Goal: Information Seeking & Learning: Compare options

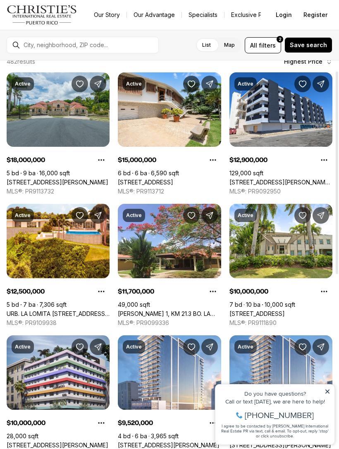
scroll to position [21, 0]
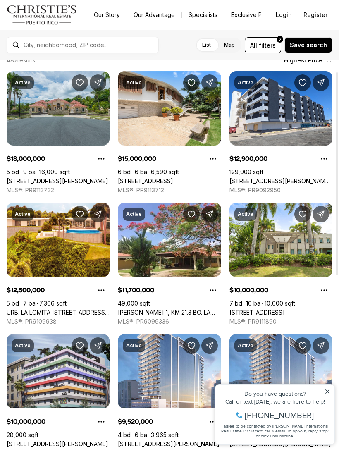
click at [280, 177] on link "602 BARBOSA AVE, SAN JUAN PR, 00926" at bounding box center [280, 180] width 103 height 7
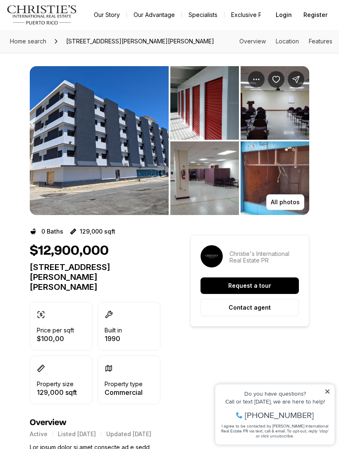
click at [257, 278] on button "Request a tour" at bounding box center [249, 285] width 98 height 17
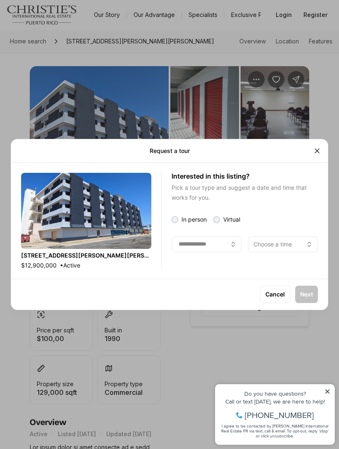
click at [320, 149] on icon "Close" at bounding box center [317, 151] width 8 height 8
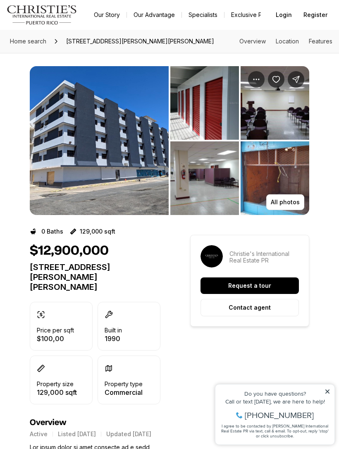
click at [320, 148] on div "All photos" at bounding box center [169, 134] width 339 height 162
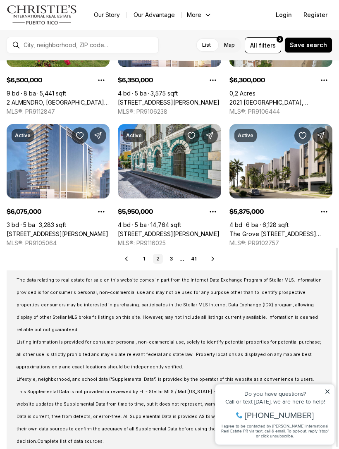
scroll to position [363, 0]
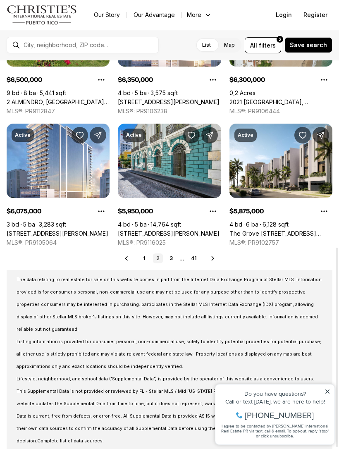
click at [325, 393] on icon at bounding box center [327, 391] width 4 height 4
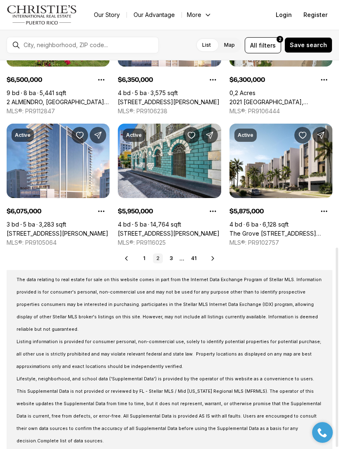
click at [146, 259] on link "1" at bounding box center [145, 258] width 10 height 10
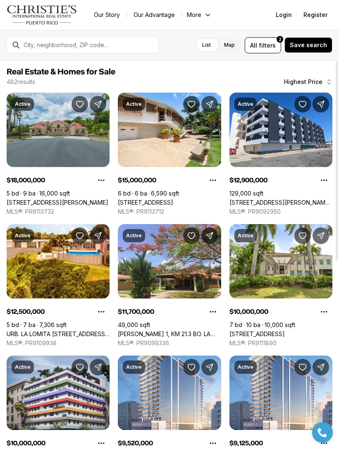
click at [69, 199] on link "[STREET_ADDRESS][PERSON_NAME]" at bounding box center [58, 202] width 102 height 7
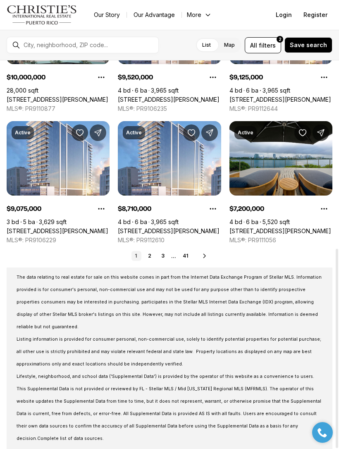
scroll to position [365, 0]
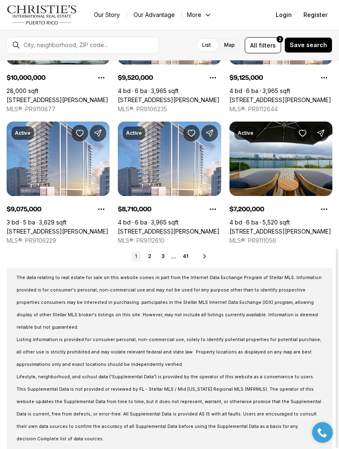
click at [166, 253] on link "3" at bounding box center [163, 256] width 10 height 10
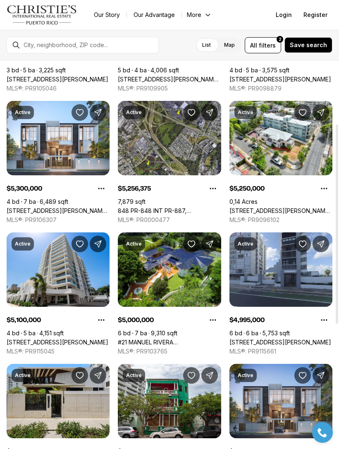
scroll to position [123, 0]
click at [76, 207] on link "1365 WILSON AVENUE WEST, HAVEN THE RESIDENCES, SAN JUAN PR, 00907" at bounding box center [58, 210] width 103 height 7
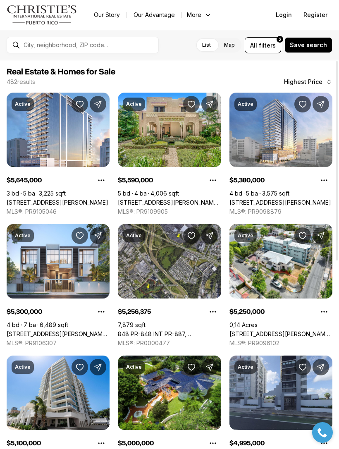
scroll to position [-1, 0]
click at [138, 48] on input "text" at bounding box center [89, 45] width 131 height 7
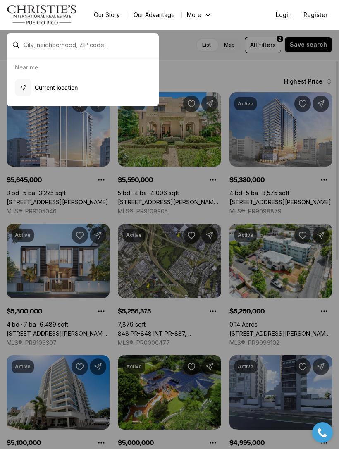
scroll to position [0, 0]
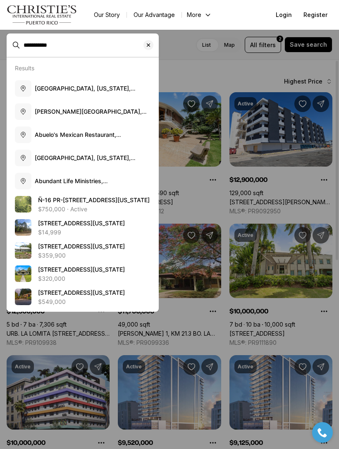
type input "**********"
click at [91, 90] on span "Auburndale, Florida, USA" at bounding box center [85, 92] width 101 height 15
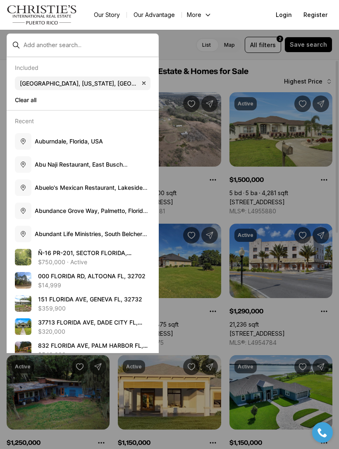
click at [184, 64] on div at bounding box center [169, 224] width 339 height 449
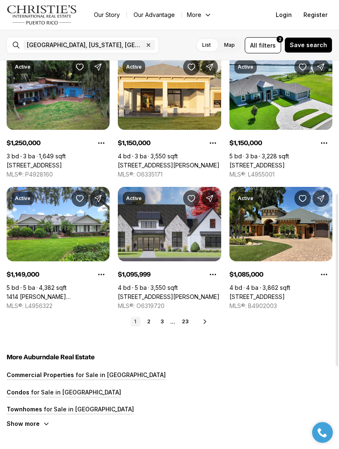
scroll to position [300, 0]
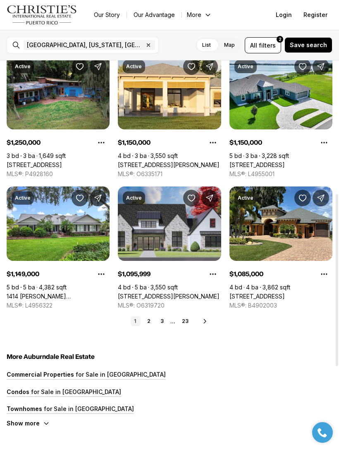
click at [186, 292] on link "4343 JULIANA LAKE DR, AUBURNDALE FL, 33823" at bounding box center [169, 295] width 102 height 7
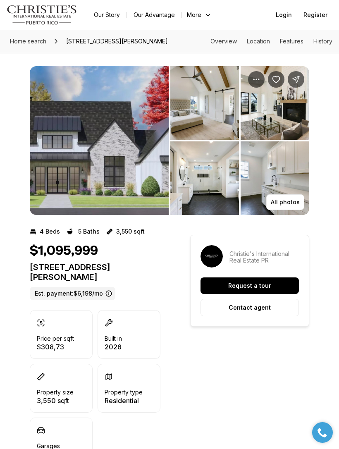
click at [208, 105] on img "View image gallery" at bounding box center [204, 103] width 69 height 74
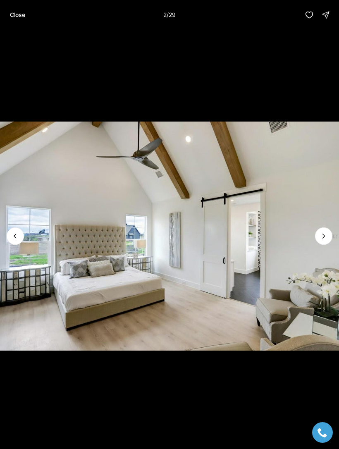
click at [25, 17] on p "Close" at bounding box center [17, 15] width 15 height 7
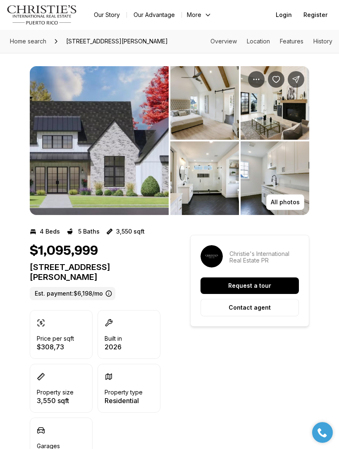
click at [130, 181] on img "View image gallery" at bounding box center [99, 140] width 139 height 149
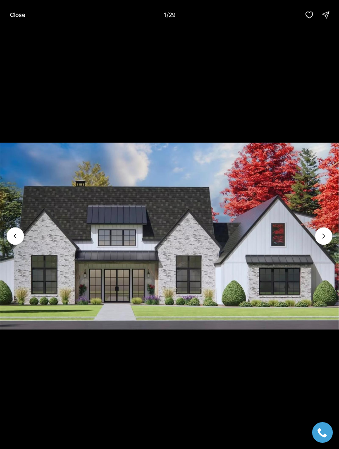
click at [317, 245] on img "1 of 29" at bounding box center [169, 236] width 339 height 314
click at [323, 236] on icon "Next slide" at bounding box center [323, 236] width 8 height 8
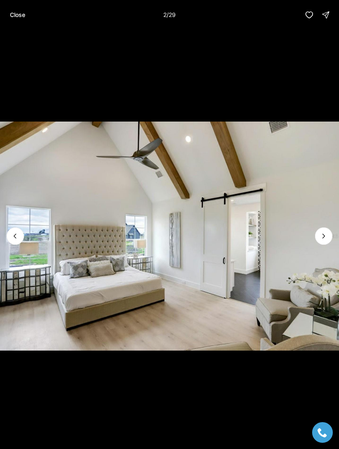
click at [320, 242] on button "Next slide" at bounding box center [323, 235] width 17 height 17
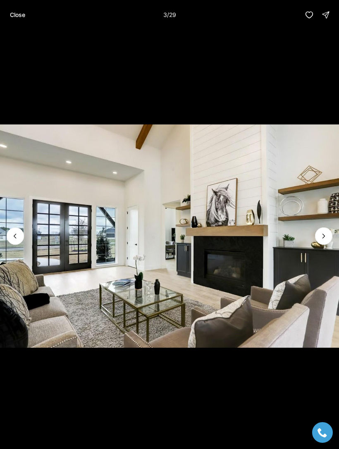
click at [293, 199] on img "3 of 29" at bounding box center [169, 236] width 339 height 314
click at [321, 235] on icon "Next slide" at bounding box center [323, 236] width 8 height 8
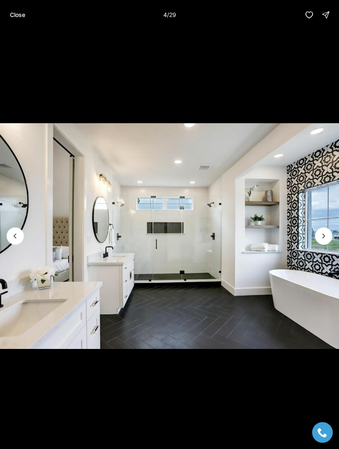
click at [319, 242] on button "Next slide" at bounding box center [323, 235] width 17 height 17
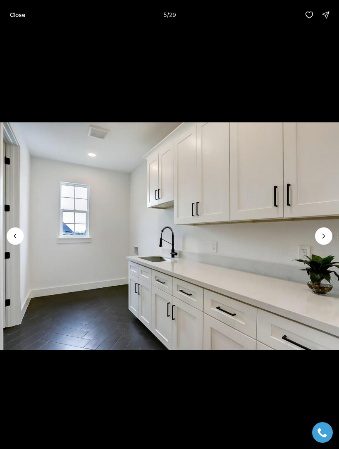
click at [317, 241] on button "Next slide" at bounding box center [323, 235] width 17 height 17
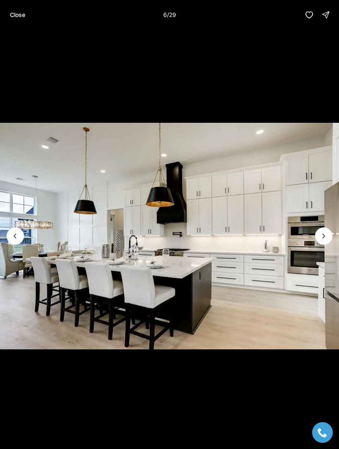
click at [320, 237] on icon "Next slide" at bounding box center [323, 236] width 8 height 8
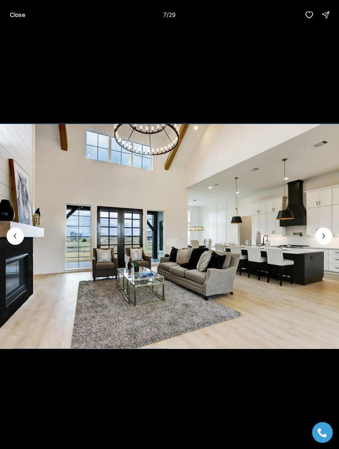
click at [321, 239] on icon "Next slide" at bounding box center [323, 236] width 8 height 8
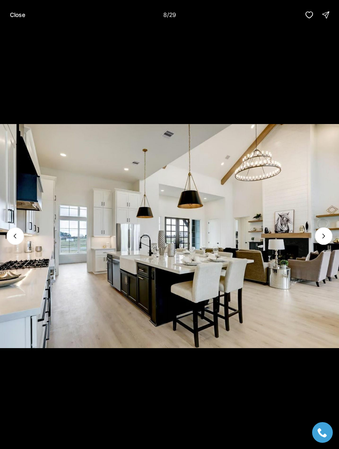
click at [323, 232] on icon "Next slide" at bounding box center [323, 236] width 8 height 8
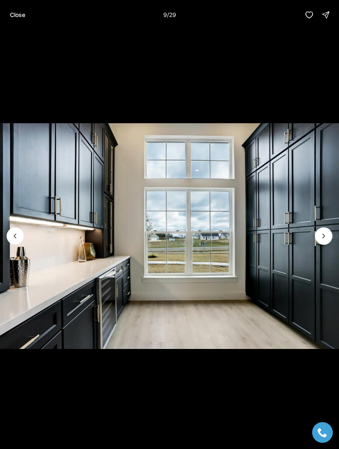
click at [323, 233] on icon "Next slide" at bounding box center [323, 236] width 8 height 8
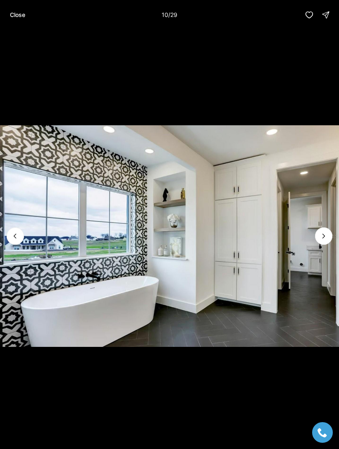
click at [6, 238] on img "10 of 29" at bounding box center [169, 236] width 339 height 314
click at [11, 233] on icon "Previous slide" at bounding box center [15, 236] width 8 height 8
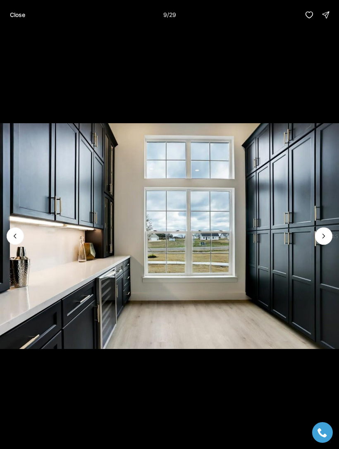
click at [321, 237] on icon "Next slide" at bounding box center [323, 236] width 8 height 8
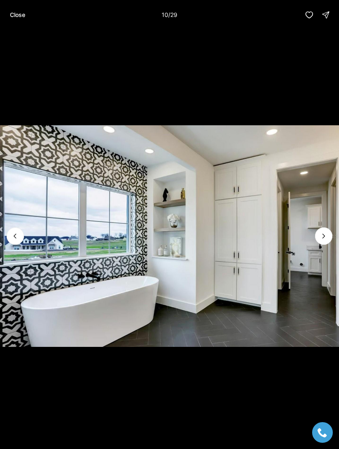
click at [321, 235] on icon "Next slide" at bounding box center [323, 236] width 8 height 8
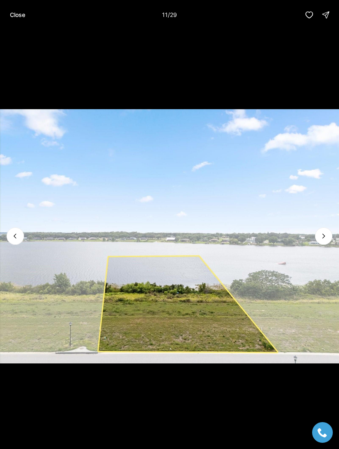
click at [321, 243] on button "Next slide" at bounding box center [323, 235] width 17 height 17
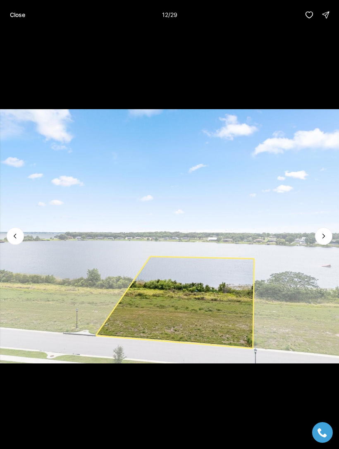
click at [21, 19] on button "Close" at bounding box center [17, 15] width 25 height 17
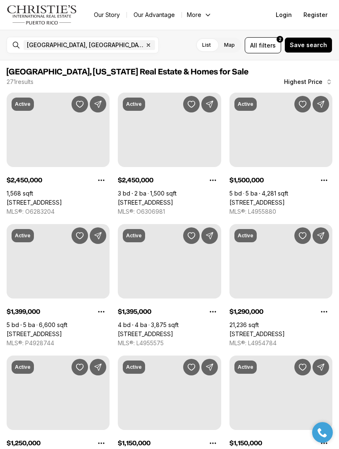
scroll to position [300, 0]
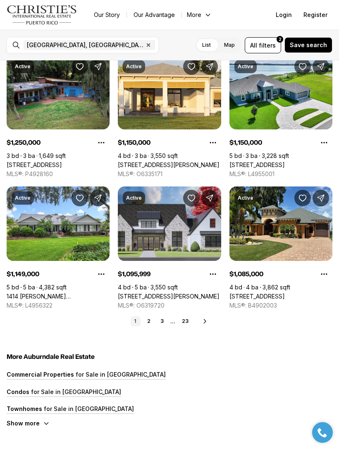
click at [152, 321] on link "2" at bounding box center [149, 321] width 10 height 10
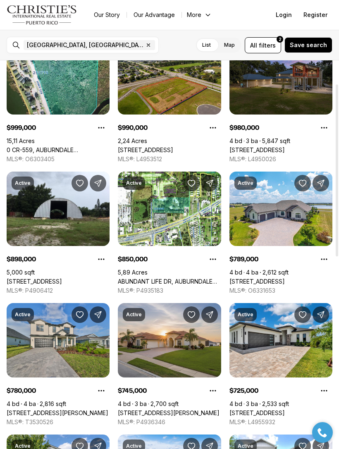
scroll to position [52, 0]
click at [32, 278] on link "[STREET_ADDRESS]" at bounding box center [34, 281] width 55 height 7
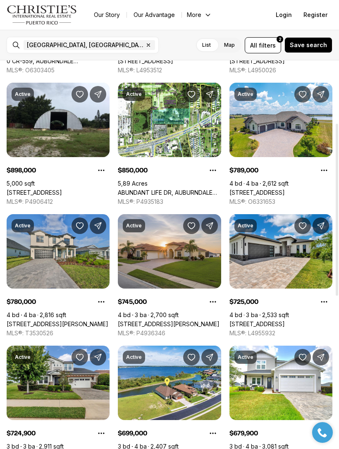
scroll to position [142, 0]
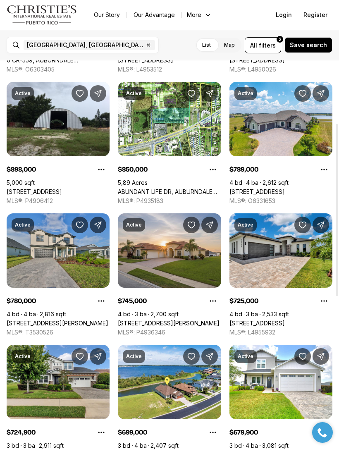
click at [136, 319] on link "[STREET_ADDRESS][PERSON_NAME]" at bounding box center [169, 322] width 102 height 7
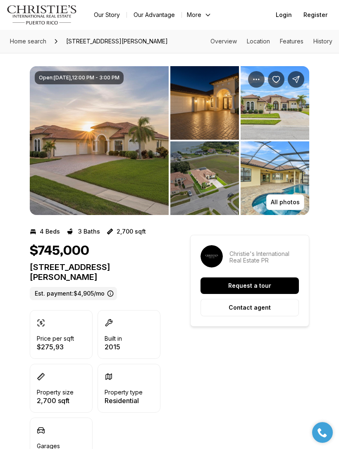
click at [93, 153] on img "View image gallery" at bounding box center [99, 140] width 139 height 149
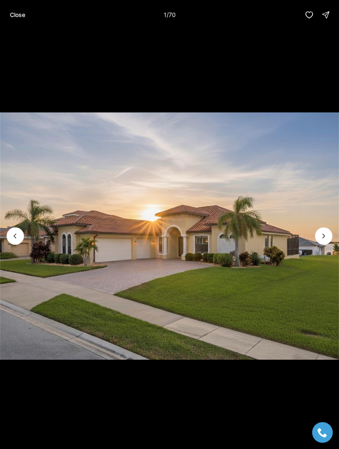
click at [323, 232] on icon "Next slide" at bounding box center [323, 236] width 8 height 8
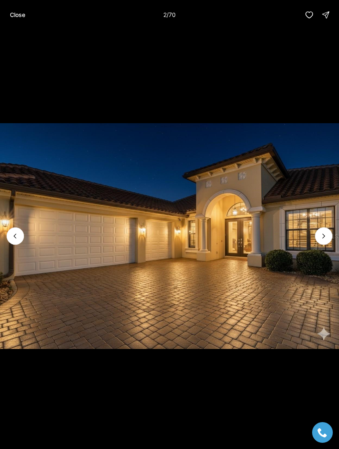
click at [323, 239] on icon "Next slide" at bounding box center [323, 236] width 8 height 8
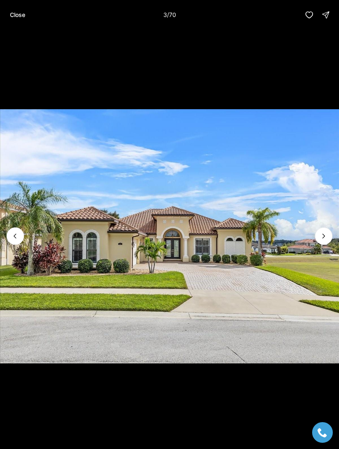
click at [326, 240] on icon "Next slide" at bounding box center [323, 236] width 8 height 8
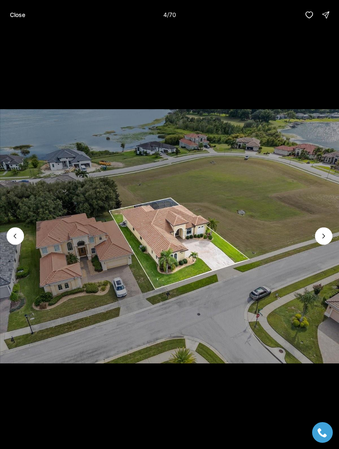
click at [321, 239] on icon "Next slide" at bounding box center [323, 236] width 8 height 8
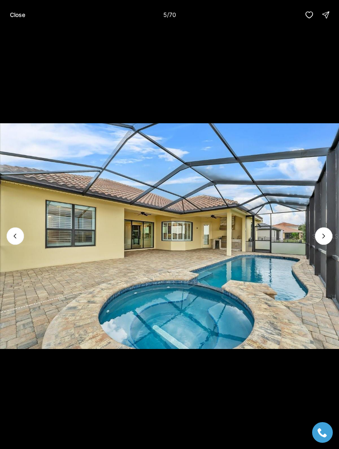
click at [316, 243] on img "5 of 70" at bounding box center [169, 236] width 339 height 314
click at [319, 236] on icon "Next slide" at bounding box center [323, 236] width 8 height 8
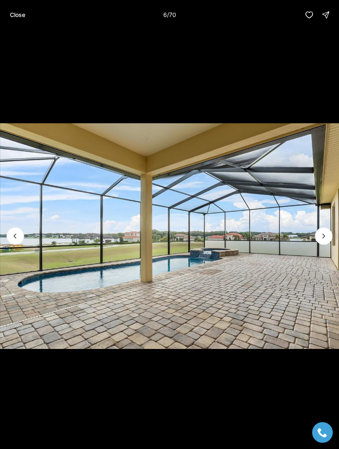
click at [319, 235] on icon "Next slide" at bounding box center [323, 236] width 8 height 8
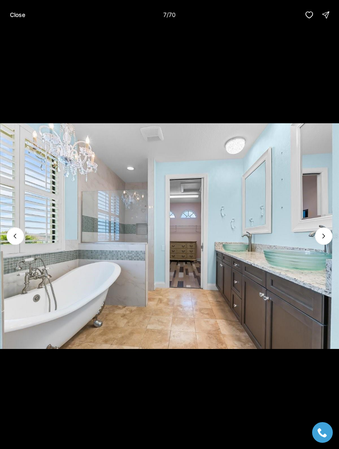
click at [320, 239] on icon "Next slide" at bounding box center [323, 236] width 8 height 8
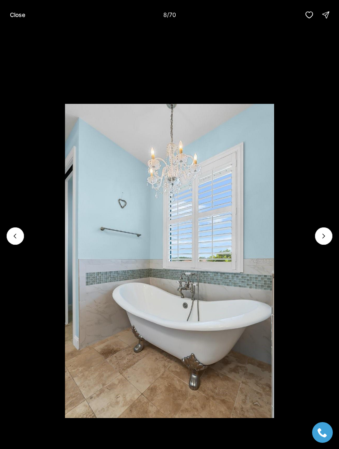
click at [319, 235] on icon "Next slide" at bounding box center [323, 236] width 8 height 8
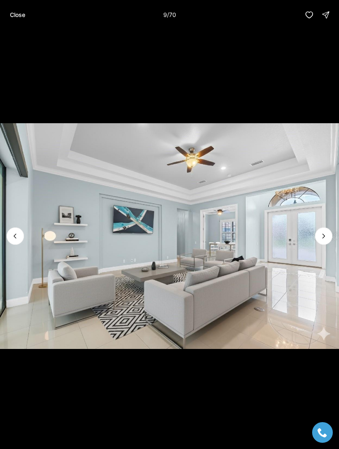
click at [320, 236] on icon "Next slide" at bounding box center [323, 236] width 8 height 8
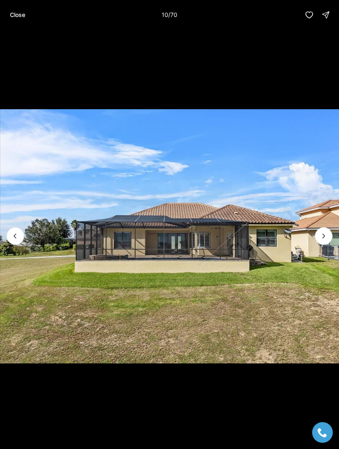
click at [322, 235] on icon "Next slide" at bounding box center [323, 236] width 8 height 8
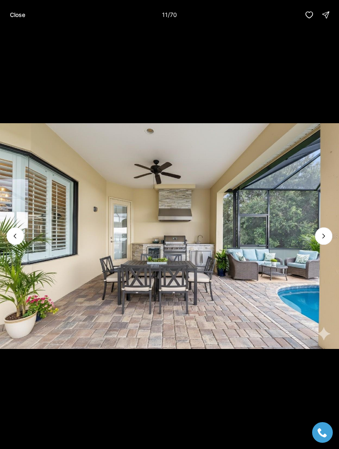
click at [321, 237] on icon "Next slide" at bounding box center [323, 236] width 8 height 8
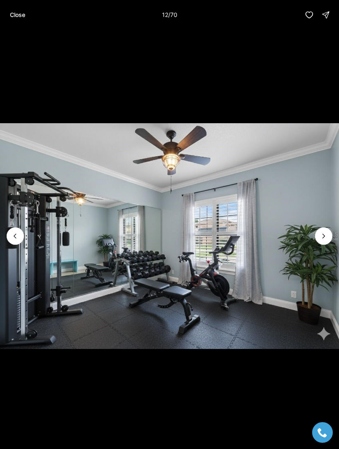
click at [323, 239] on icon "Next slide" at bounding box center [323, 236] width 8 height 8
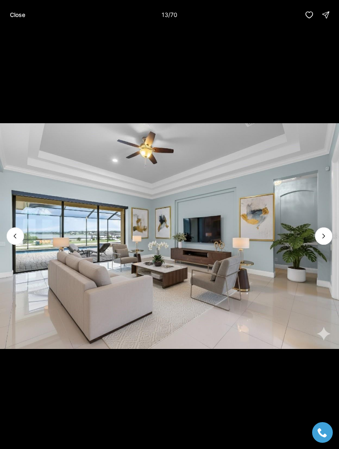
click at [326, 236] on icon "Next slide" at bounding box center [323, 236] width 8 height 8
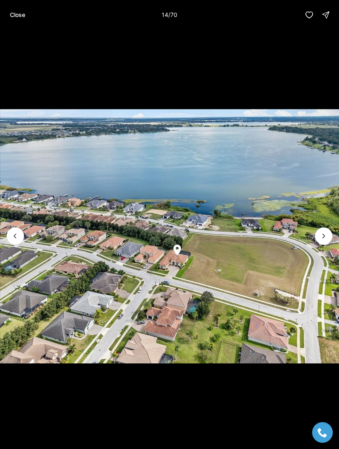
click at [12, 246] on img "14 of 70" at bounding box center [169, 236] width 339 height 314
click at [12, 232] on icon "Previous slide" at bounding box center [15, 236] width 8 height 8
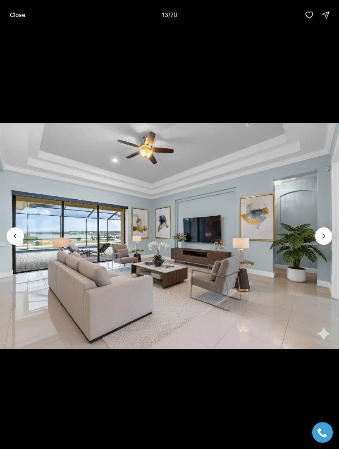
click at [18, 236] on icon "Previous slide" at bounding box center [15, 236] width 8 height 8
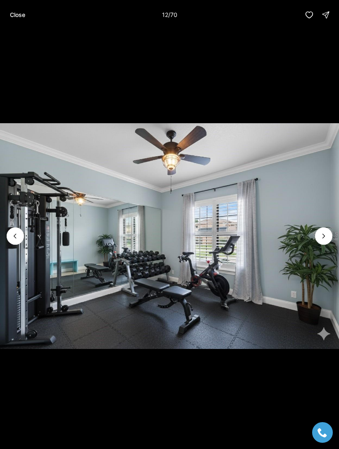
click at [19, 233] on icon "Previous slide" at bounding box center [15, 236] width 8 height 8
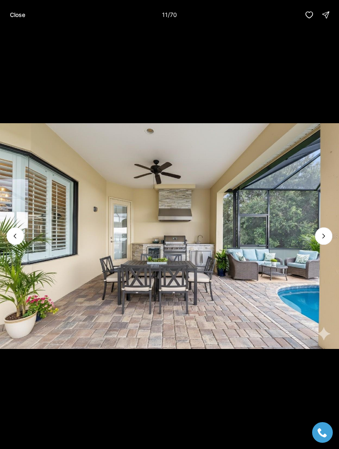
click at [18, 234] on icon "Previous slide" at bounding box center [15, 236] width 8 height 8
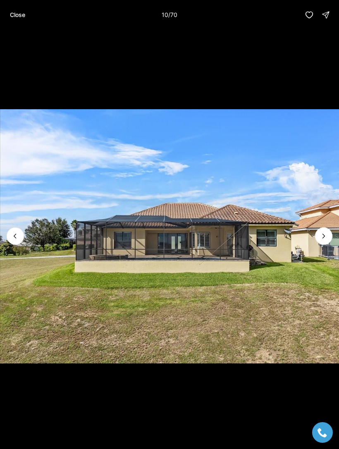
click at [15, 238] on icon "Previous slide" at bounding box center [15, 236] width 8 height 8
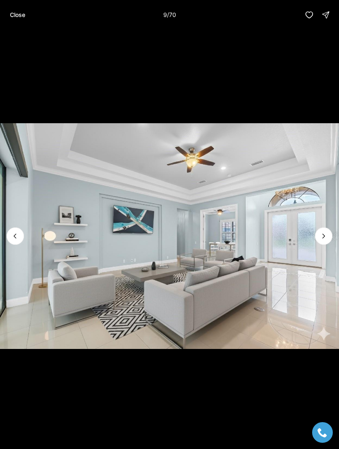
click at [18, 236] on icon "Previous slide" at bounding box center [15, 236] width 8 height 8
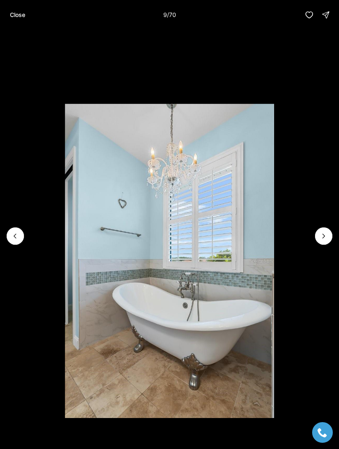
click at [17, 235] on icon "Previous slide" at bounding box center [15, 236] width 8 height 8
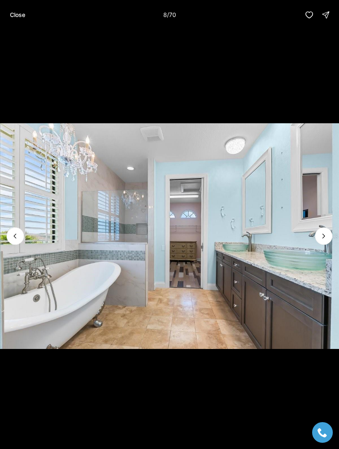
click at [18, 233] on icon "Previous slide" at bounding box center [15, 236] width 8 height 8
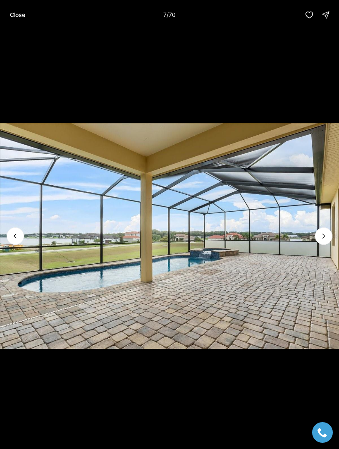
click at [19, 234] on icon "Previous slide" at bounding box center [15, 236] width 8 height 8
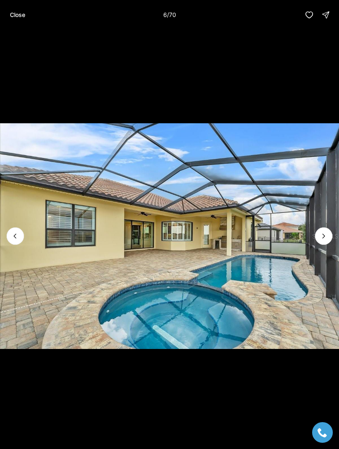
click at [21, 233] on button "Previous slide" at bounding box center [15, 235] width 17 height 17
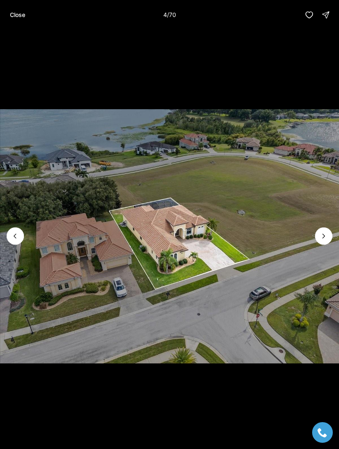
click at [19, 233] on icon "Previous slide" at bounding box center [15, 236] width 8 height 8
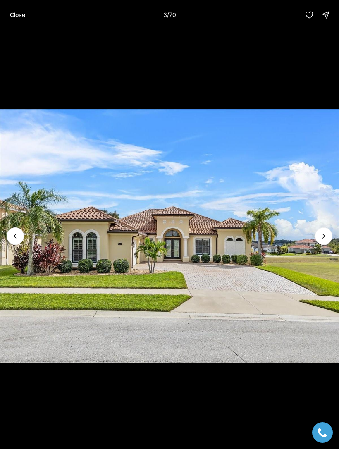
click at [19, 238] on icon "Previous slide" at bounding box center [15, 236] width 8 height 8
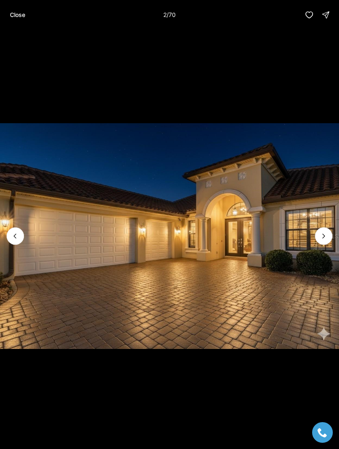
click at [18, 236] on icon "Previous slide" at bounding box center [15, 236] width 8 height 8
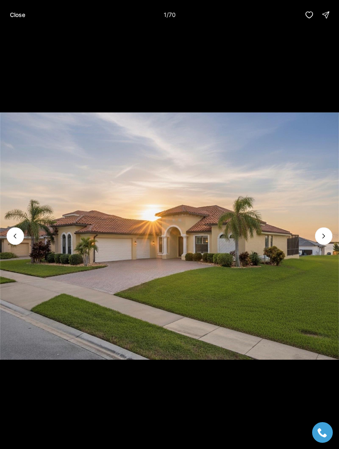
click at [334, 239] on img "1 of 70" at bounding box center [169, 236] width 339 height 314
click at [333, 239] on img "1 of 70" at bounding box center [169, 236] width 339 height 314
click at [14, 17] on p "Close" at bounding box center [17, 15] width 15 height 7
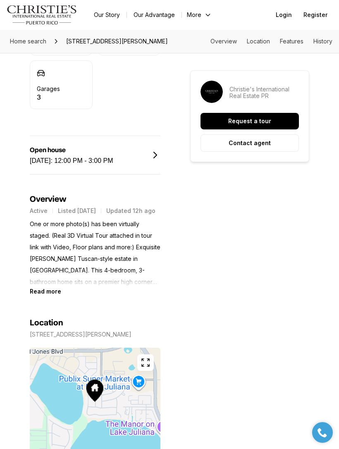
scroll to position [356, 0]
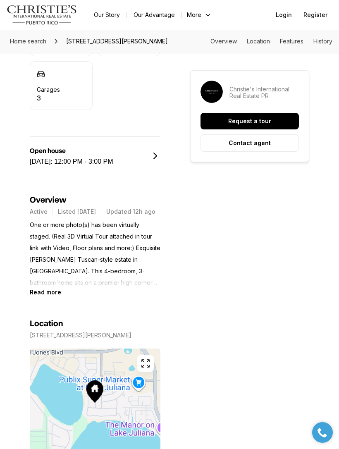
click at [126, 288] on p "One or more photo(s) has been virtually staged. (Real 3D Virtual Tour attached …" at bounding box center [95, 253] width 131 height 69
click at [50, 295] on b "Read more" at bounding box center [45, 291] width 31 height 7
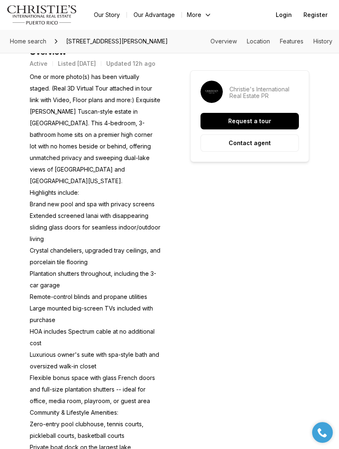
scroll to position [451, 0]
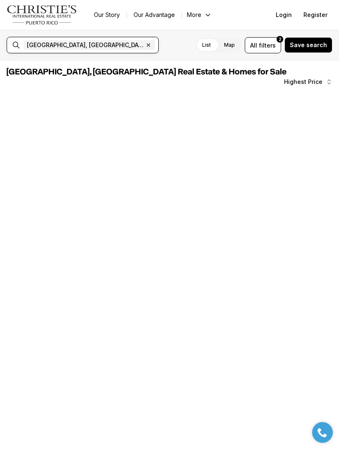
click at [157, 43] on input "text" at bounding box center [186, 45] width 58 height 10
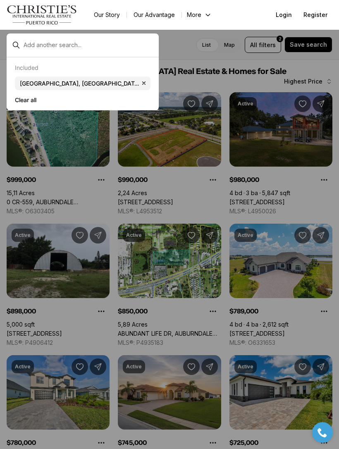
scroll to position [142, 0]
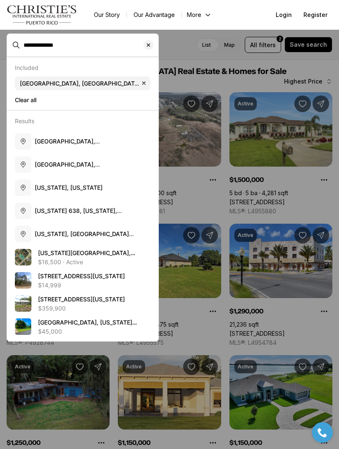
click at [90, 187] on button "[US_STATE], [US_STATE]" at bounding box center [83, 187] width 142 height 23
type input "**********"
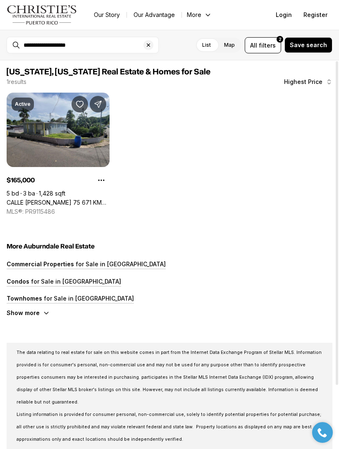
click at [92, 199] on link "CALLE [PERSON_NAME] 75 671 KM 0.7 PAJONAL, [US_STATE][GEOGRAPHIC_DATA], 00650" at bounding box center [58, 202] width 103 height 7
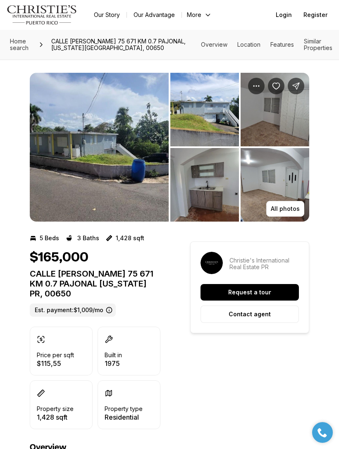
click at [132, 200] on img "View image gallery" at bounding box center [99, 147] width 139 height 149
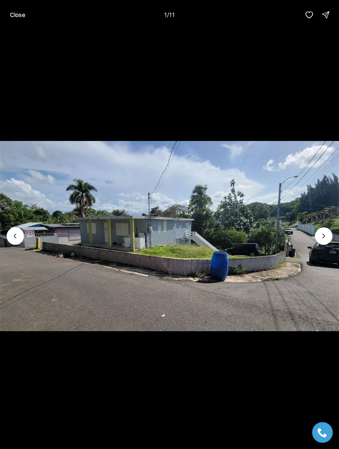
click at [321, 238] on icon "Next slide" at bounding box center [323, 236] width 8 height 8
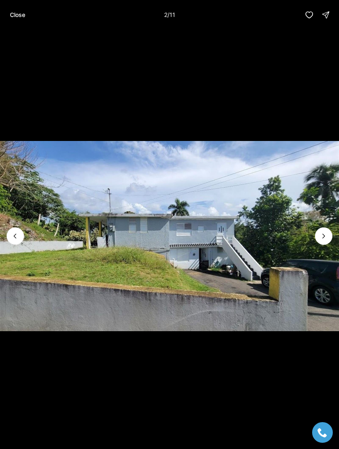
click at [321, 239] on icon "Next slide" at bounding box center [323, 236] width 8 height 8
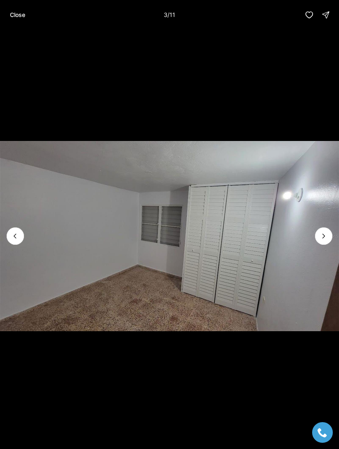
click at [320, 239] on icon "Next slide" at bounding box center [323, 236] width 8 height 8
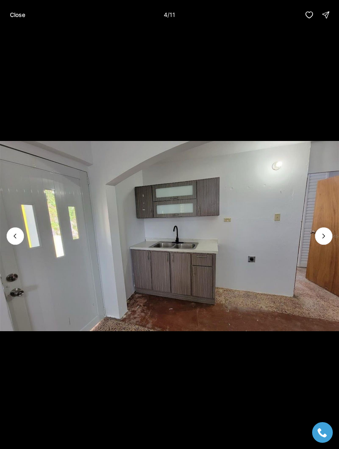
click at [320, 239] on icon "Next slide" at bounding box center [323, 236] width 8 height 8
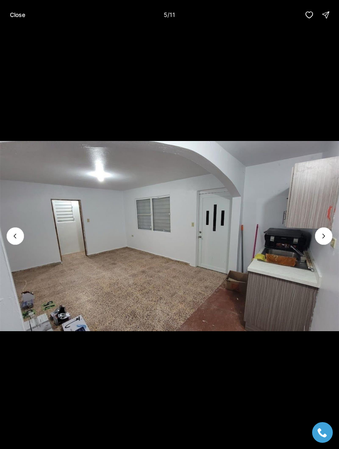
click at [322, 239] on icon "Next slide" at bounding box center [323, 236] width 8 height 8
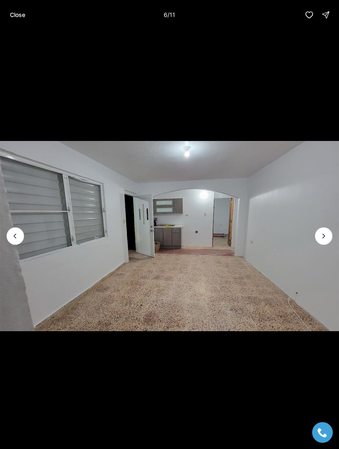
click at [323, 239] on icon "Next slide" at bounding box center [323, 236] width 8 height 8
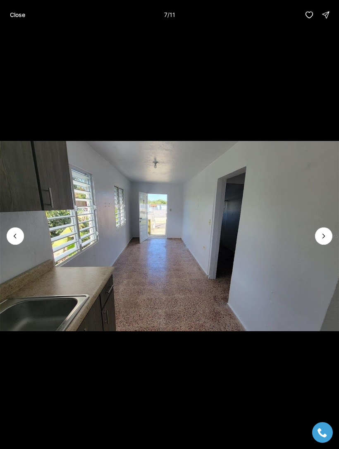
click at [324, 235] on icon "Next slide" at bounding box center [324, 236] width 2 height 4
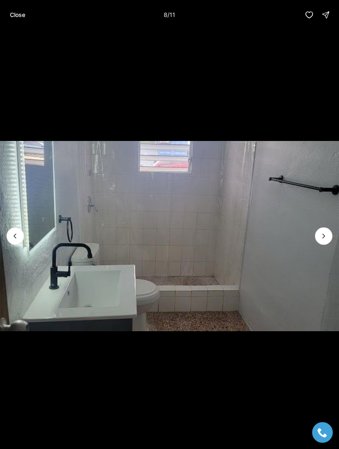
click at [324, 238] on icon "Next slide" at bounding box center [323, 236] width 8 height 8
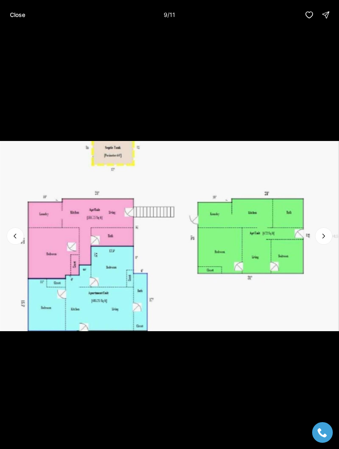
click at [326, 238] on icon "Next slide" at bounding box center [323, 236] width 8 height 8
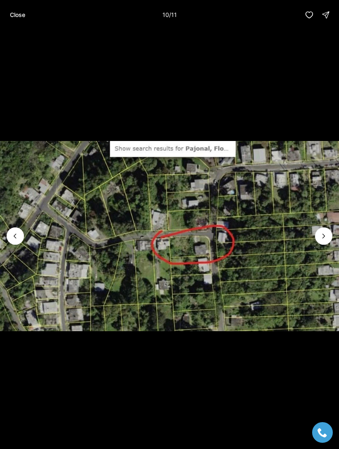
click at [325, 237] on icon "Next slide" at bounding box center [323, 236] width 8 height 8
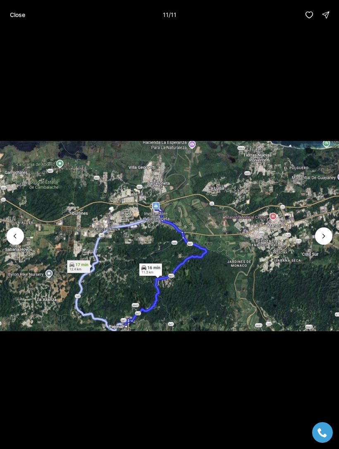
click at [326, 237] on div at bounding box center [323, 235] width 17 height 17
click at [326, 234] on div at bounding box center [323, 235] width 17 height 17
click at [331, 242] on img "11 of 11" at bounding box center [169, 236] width 339 height 314
click at [326, 238] on div at bounding box center [323, 235] width 17 height 17
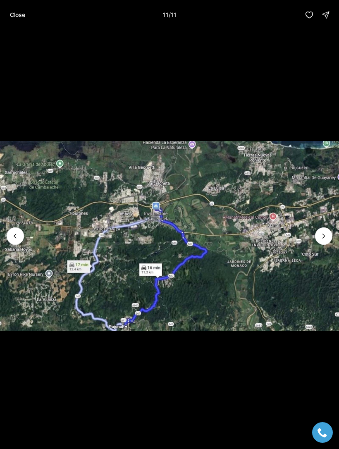
click at [326, 238] on div at bounding box center [323, 235] width 17 height 17
click at [316, 230] on img "11 of 11" at bounding box center [169, 236] width 339 height 314
click at [23, 15] on p "Close" at bounding box center [17, 15] width 15 height 7
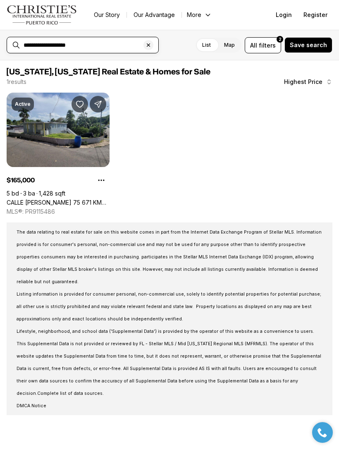
click at [104, 48] on input "**********" at bounding box center [89, 45] width 131 height 7
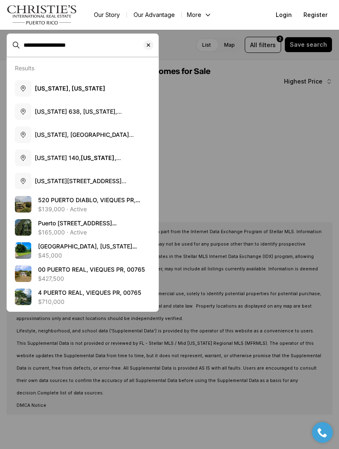
click at [38, 60] on div "Results Florida, Puerto Rico Puerto Rico 638, Florida, Arecibo, Puerto Rico Flo…" at bounding box center [83, 184] width 152 height 254
click at [46, 47] on input "**********" at bounding box center [89, 45] width 131 height 7
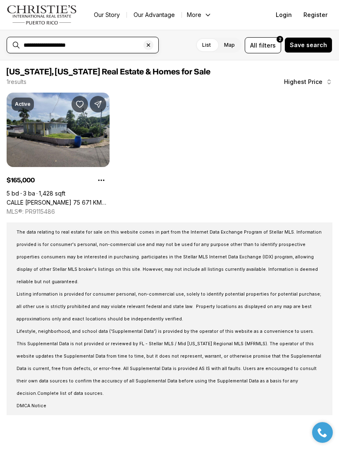
click at [101, 44] on input "**********" at bounding box center [89, 45] width 131 height 7
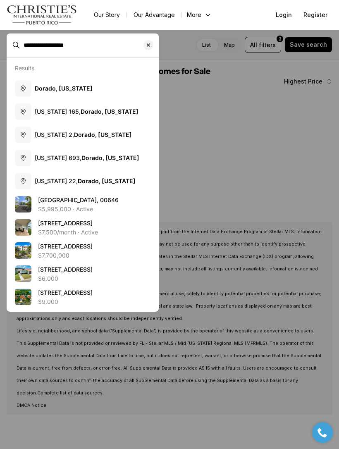
type input "**********"
click at [93, 97] on button "Dorado, Puerto Rico" at bounding box center [83, 88] width 142 height 23
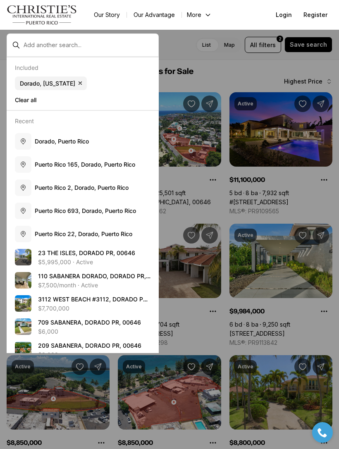
click at [295, 197] on div at bounding box center [169, 224] width 339 height 449
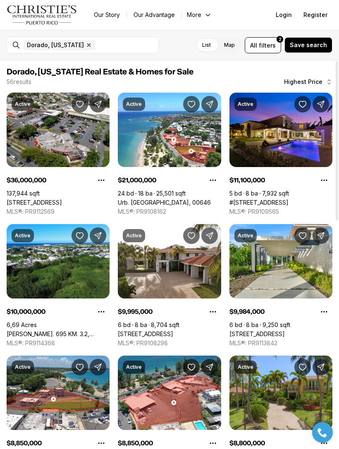
click at [65, 330] on link "BO HIGUILLAR CARR. 695 KM. 3.2, DORADO PR, 00646" at bounding box center [58, 333] width 103 height 7
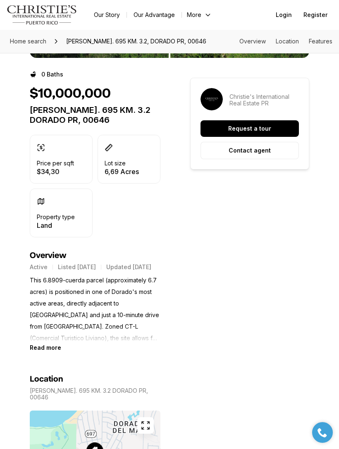
scroll to position [156, 0]
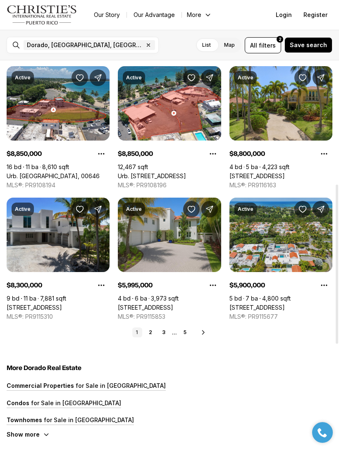
scroll to position [304, 0]
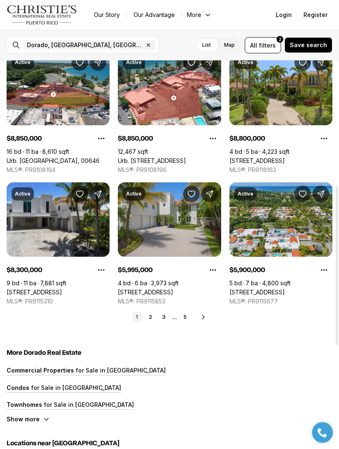
click at [153, 314] on link "2" at bounding box center [150, 317] width 10 height 10
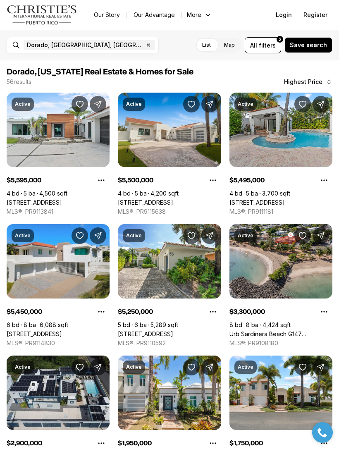
click at [267, 41] on span "filters" at bounding box center [267, 45] width 17 height 9
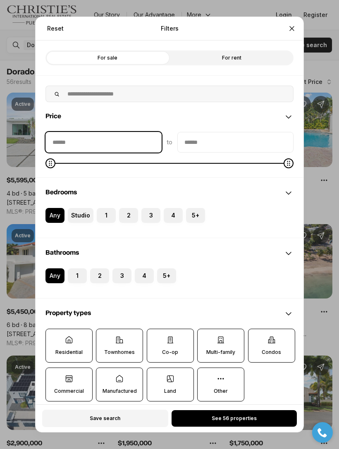
click at [132, 138] on input "priceMin" at bounding box center [103, 142] width 115 height 20
type input "******"
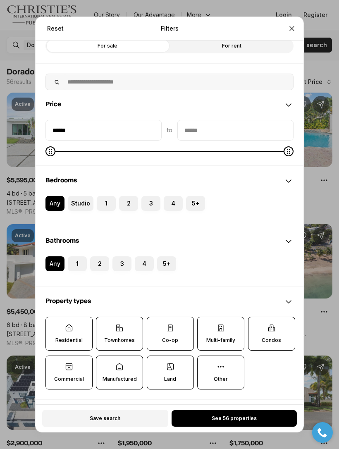
click at [279, 425] on button "See 56 properties" at bounding box center [233, 418] width 125 height 17
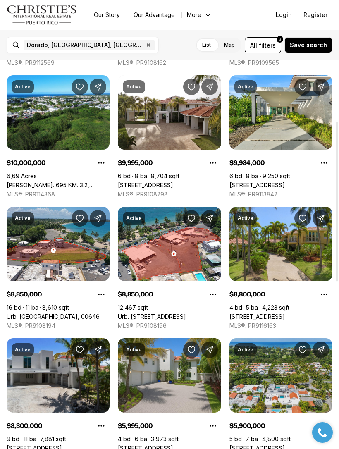
scroll to position [149, 0]
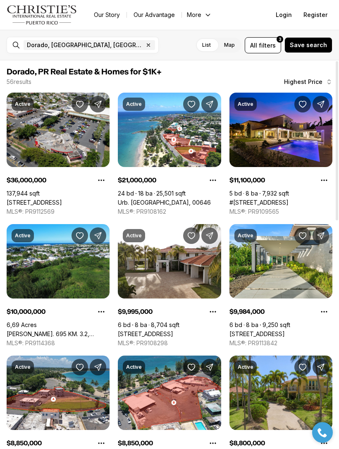
click at [271, 48] on span "filters" at bounding box center [267, 45] width 17 height 9
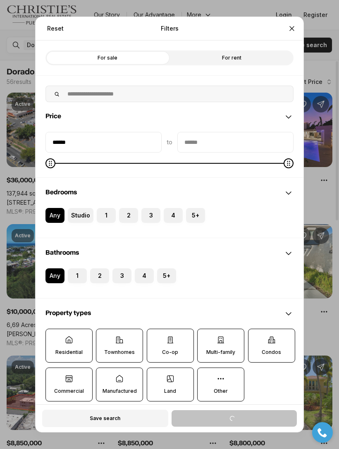
scroll to position [0, 0]
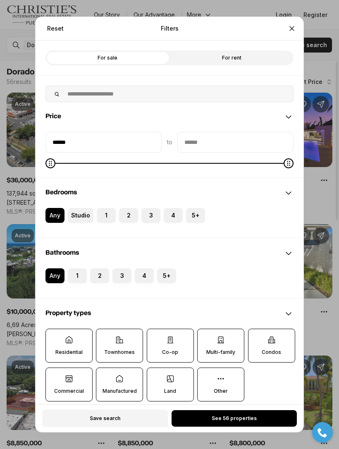
click at [270, 50] on label "For rent" at bounding box center [231, 57] width 124 height 15
click at [155, 52] on label "For sale" at bounding box center [107, 57] width 124 height 15
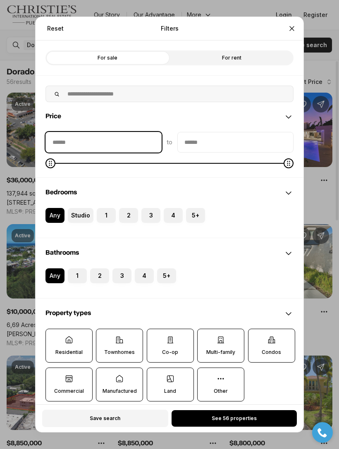
click at [137, 135] on input "priceMin" at bounding box center [103, 142] width 115 height 20
type input "**"
type input "****"
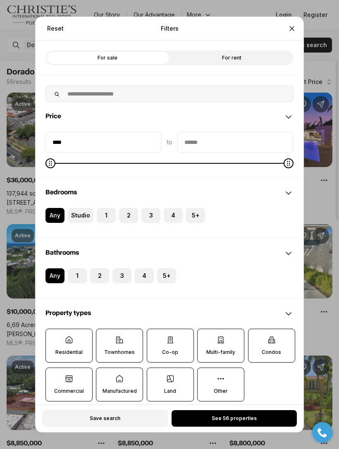
click at [255, 421] on span "See 56 properties" at bounding box center [233, 418] width 45 height 7
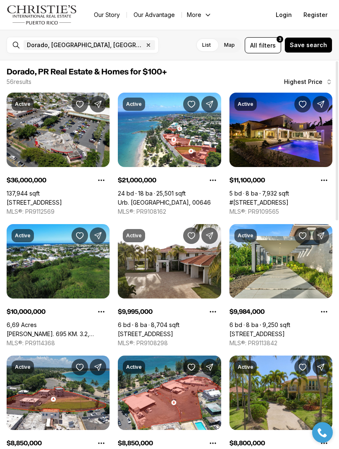
click at [318, 46] on span "Save search" at bounding box center [308, 45] width 37 height 7
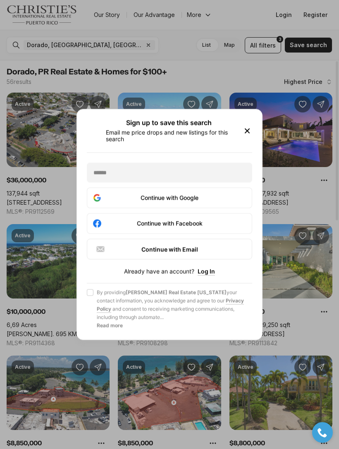
click at [248, 130] on icon "button" at bounding box center [247, 131] width 10 height 10
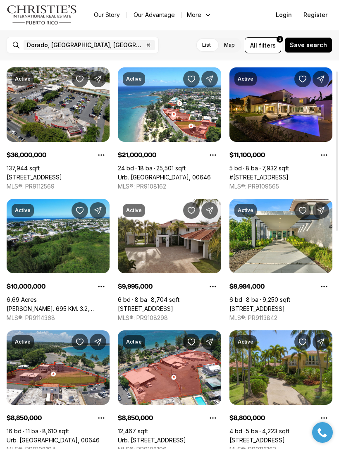
scroll to position [25, 0]
click at [190, 173] on link "Urb. Sardinera Beach CALLE A, DORADO PR, 00646" at bounding box center [164, 176] width 93 height 7
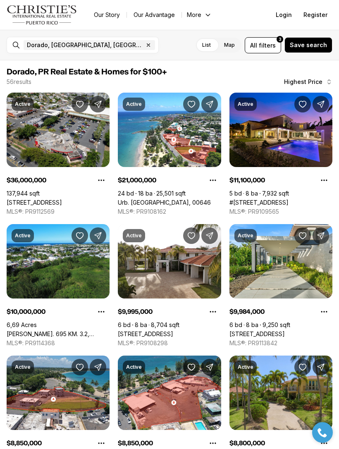
scroll to position [25, 0]
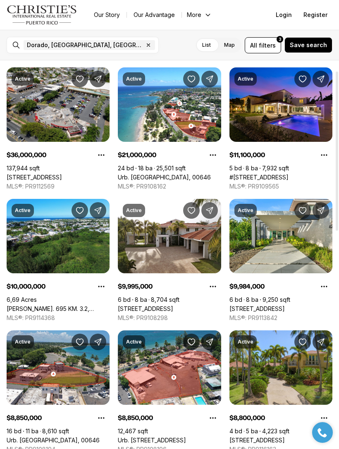
click at [288, 173] on link "#[STREET_ADDRESS]" at bounding box center [258, 176] width 59 height 7
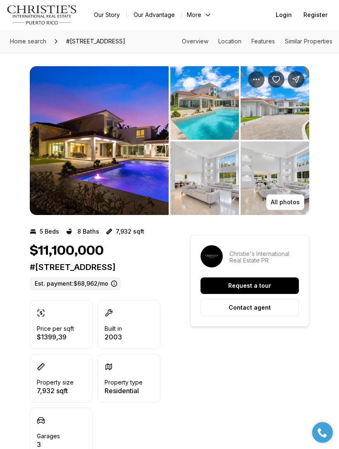
click at [127, 153] on img "View image gallery" at bounding box center [99, 140] width 139 height 149
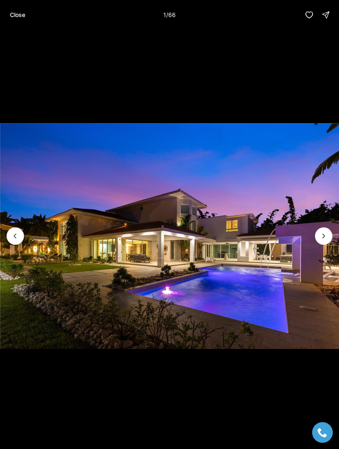
click at [320, 236] on icon "Next slide" at bounding box center [323, 236] width 8 height 8
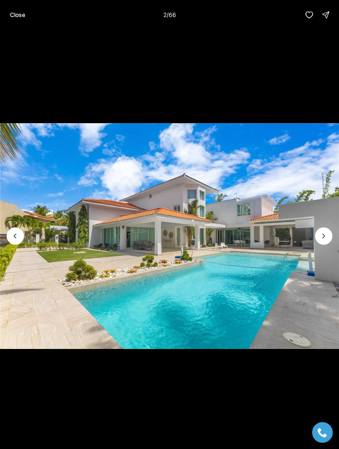
click at [326, 236] on icon "Next slide" at bounding box center [323, 236] width 8 height 8
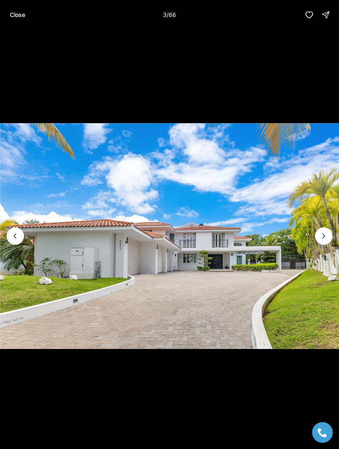
click at [325, 235] on icon "Next slide" at bounding box center [323, 236] width 8 height 8
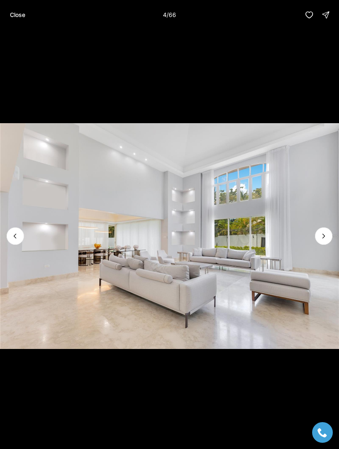
click at [323, 236] on icon "Next slide" at bounding box center [323, 236] width 8 height 8
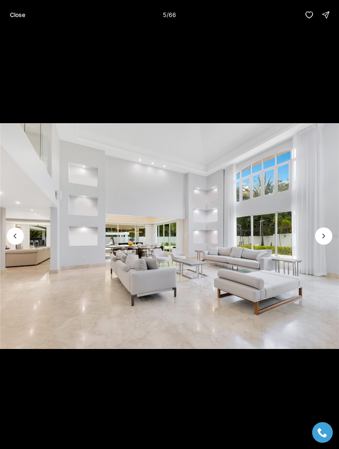
click at [324, 239] on icon "Next slide" at bounding box center [323, 236] width 8 height 8
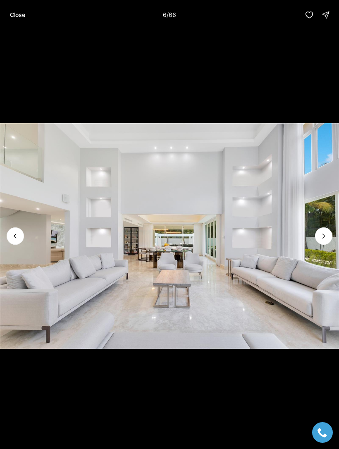
click at [325, 238] on icon "Next slide" at bounding box center [323, 236] width 8 height 8
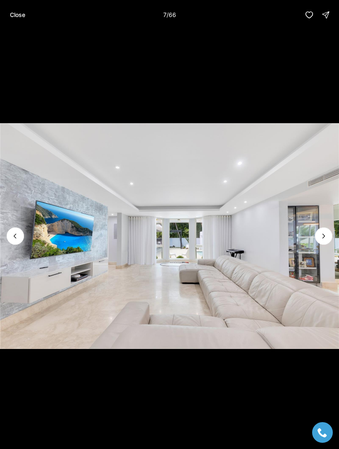
click at [324, 237] on icon "Next slide" at bounding box center [323, 236] width 8 height 8
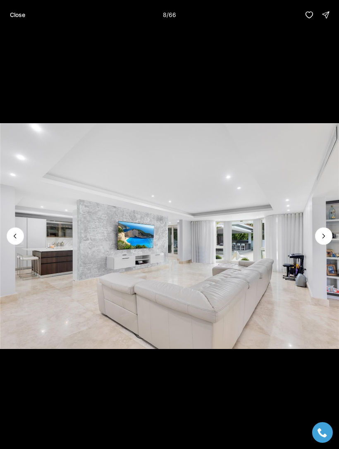
click at [322, 237] on icon "Next slide" at bounding box center [323, 236] width 8 height 8
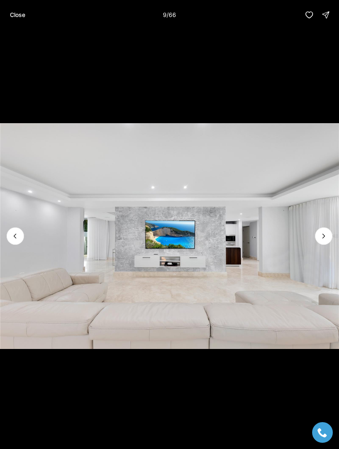
click at [322, 235] on icon "Next slide" at bounding box center [323, 236] width 8 height 8
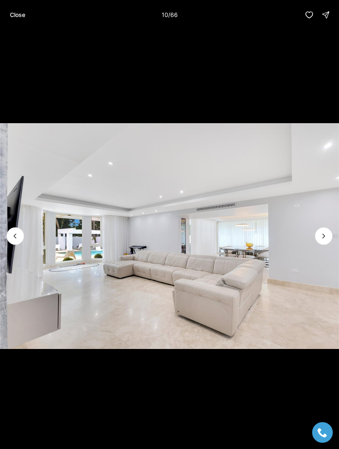
click at [321, 237] on icon "Next slide" at bounding box center [323, 236] width 8 height 8
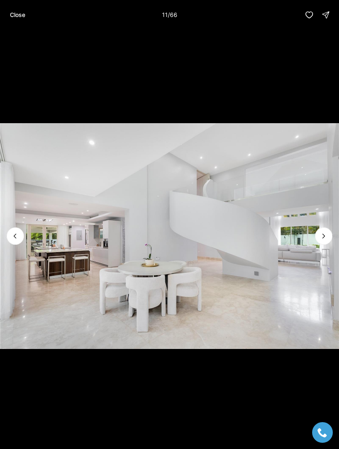
click at [322, 236] on icon "Next slide" at bounding box center [323, 236] width 8 height 8
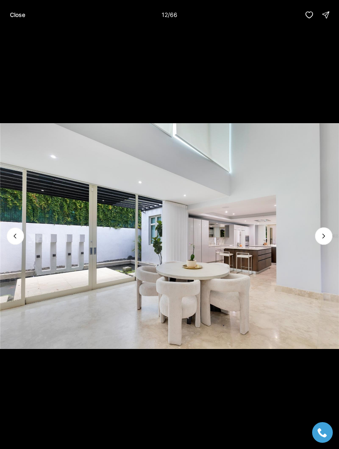
click at [323, 236] on icon "Next slide" at bounding box center [323, 236] width 8 height 8
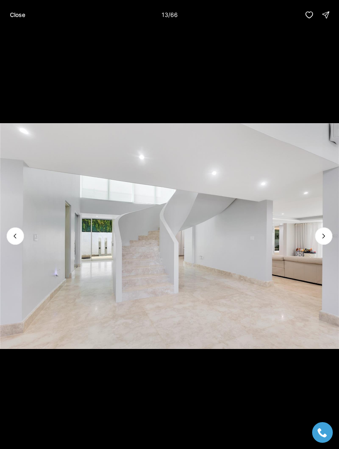
click at [322, 235] on icon "Next slide" at bounding box center [323, 236] width 8 height 8
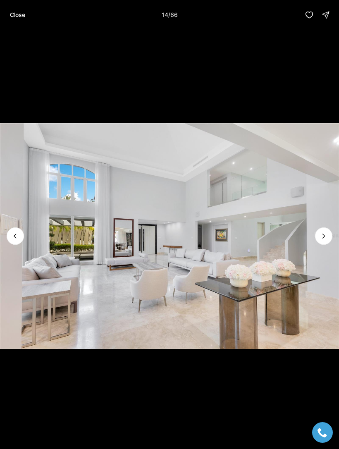
click at [322, 233] on icon "Next slide" at bounding box center [323, 236] width 8 height 8
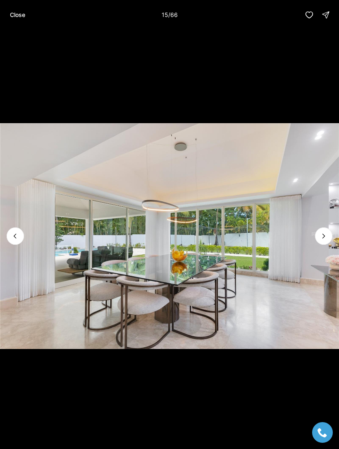
click at [323, 235] on icon "Next slide" at bounding box center [324, 236] width 2 height 4
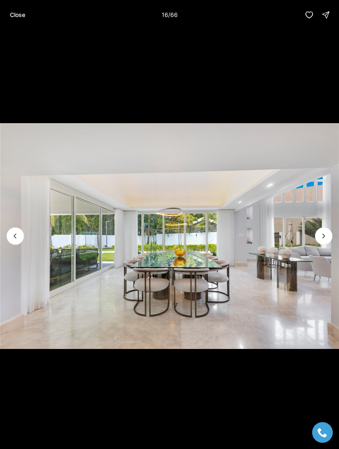
click at [324, 235] on icon "Next slide" at bounding box center [324, 236] width 2 height 4
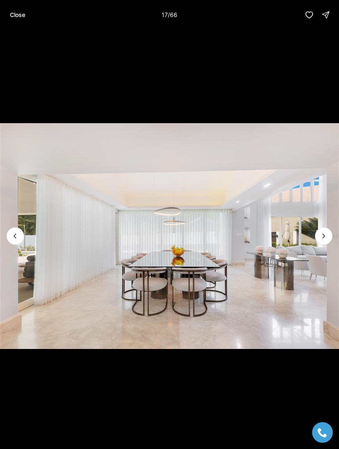
click at [324, 235] on icon "Next slide" at bounding box center [323, 236] width 8 height 8
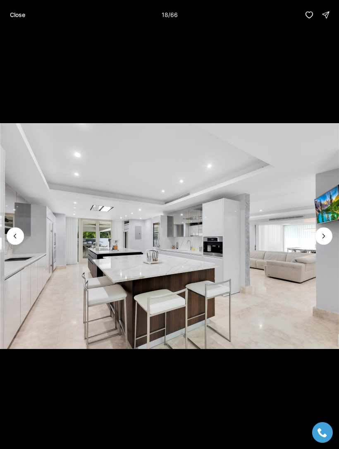
click at [325, 232] on icon "Next slide" at bounding box center [323, 236] width 8 height 8
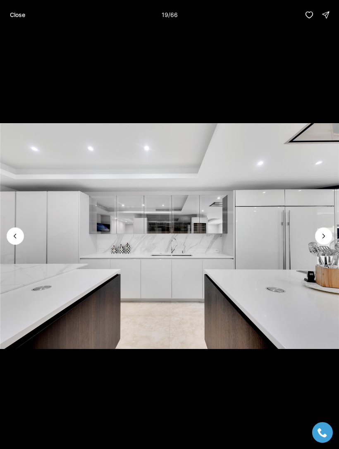
click at [326, 233] on icon "Next slide" at bounding box center [323, 236] width 8 height 8
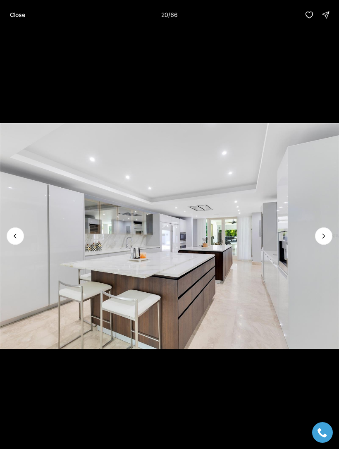
click at [326, 234] on icon "Next slide" at bounding box center [323, 236] width 8 height 8
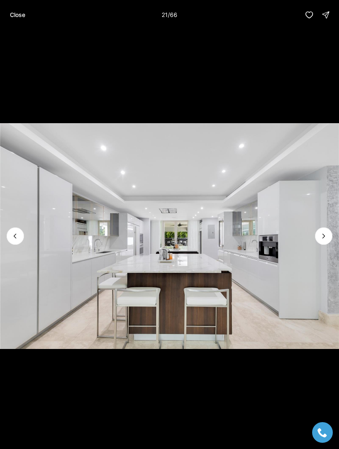
click at [326, 235] on icon "Next slide" at bounding box center [323, 236] width 8 height 8
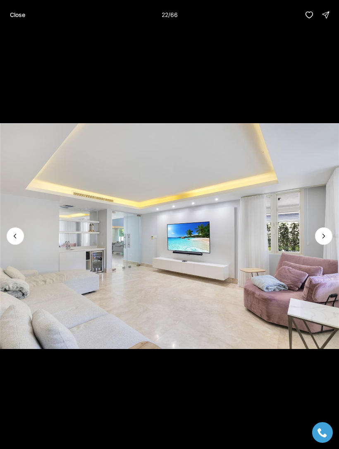
click at [321, 239] on icon "Next slide" at bounding box center [323, 236] width 8 height 8
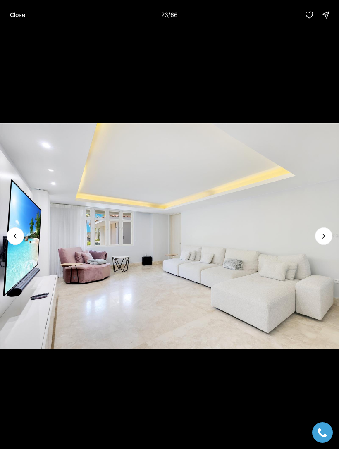
click at [320, 239] on icon "Next slide" at bounding box center [323, 236] width 8 height 8
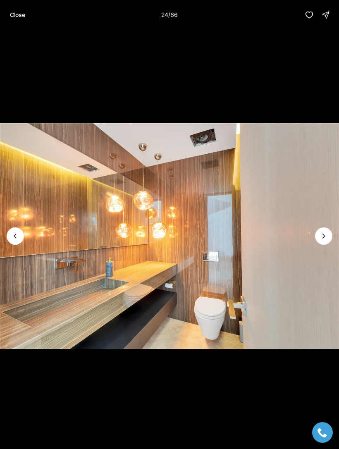
click at [323, 238] on icon "Next slide" at bounding box center [323, 236] width 8 height 8
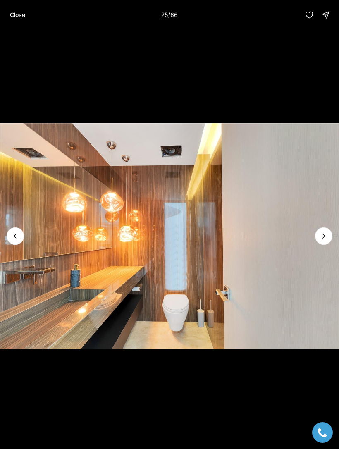
click at [323, 237] on icon "Next slide" at bounding box center [324, 236] width 2 height 4
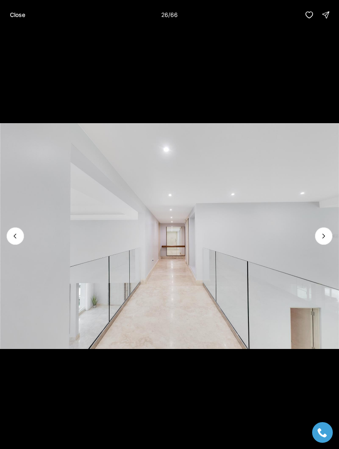
click at [8, 242] on img "26 of 66" at bounding box center [169, 236] width 339 height 314
click at [15, 235] on icon "Previous slide" at bounding box center [15, 236] width 8 height 8
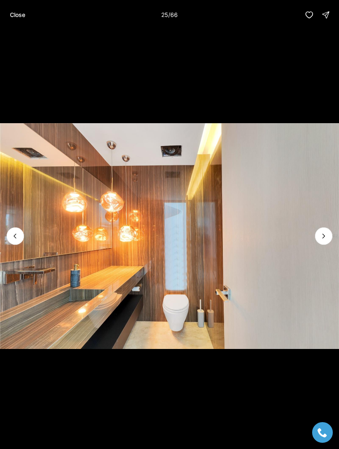
click at [324, 237] on icon "Next slide" at bounding box center [323, 236] width 8 height 8
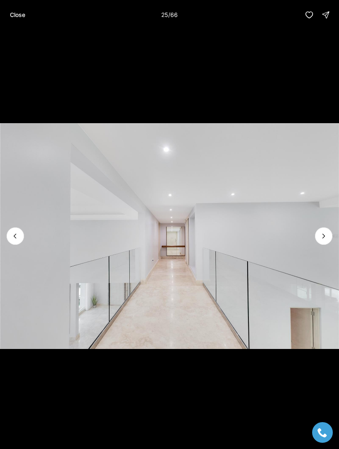
click at [322, 235] on icon "Next slide" at bounding box center [323, 236] width 8 height 8
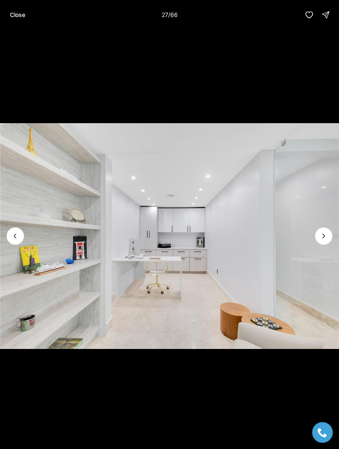
click at [325, 235] on icon "Next slide" at bounding box center [323, 236] width 8 height 8
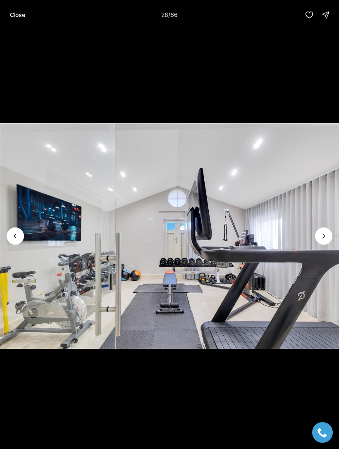
click at [324, 235] on icon "Next slide" at bounding box center [323, 236] width 8 height 8
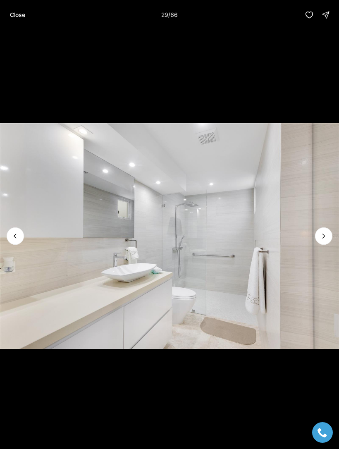
click at [323, 234] on icon "Next slide" at bounding box center [323, 236] width 8 height 8
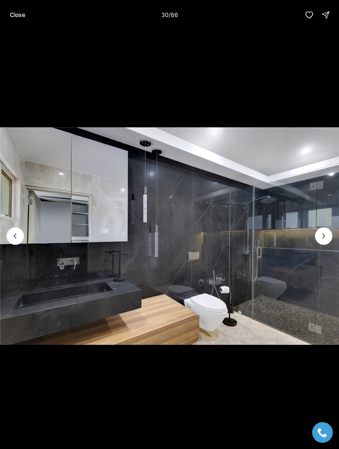
click at [322, 234] on icon "Next slide" at bounding box center [323, 236] width 8 height 8
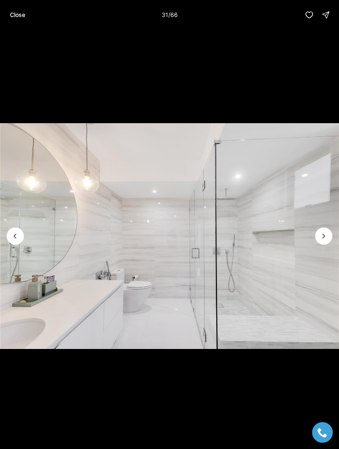
click at [323, 235] on icon "Next slide" at bounding box center [324, 236] width 2 height 4
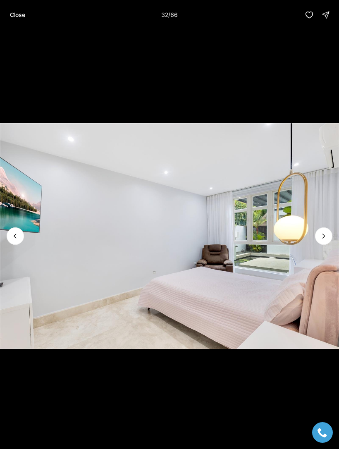
click at [321, 236] on icon "Next slide" at bounding box center [323, 236] width 8 height 8
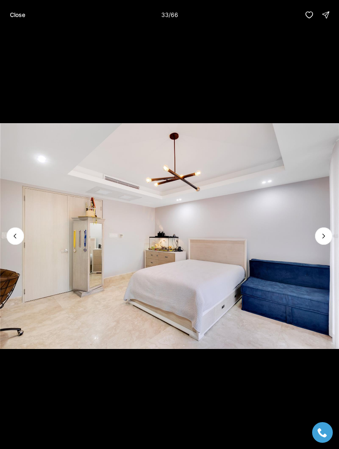
click at [321, 236] on icon "Next slide" at bounding box center [323, 236] width 8 height 8
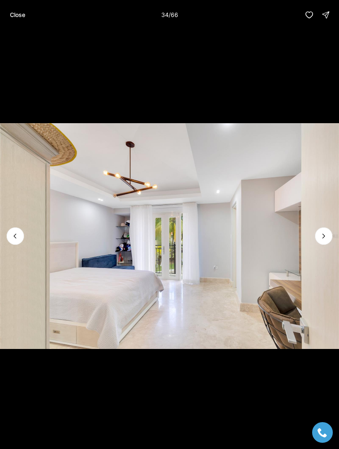
click at [322, 236] on icon "Next slide" at bounding box center [323, 236] width 8 height 8
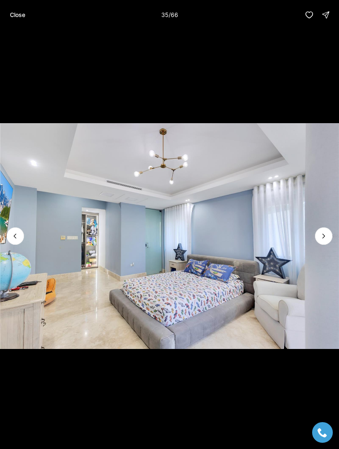
click at [321, 235] on icon "Next slide" at bounding box center [323, 236] width 8 height 8
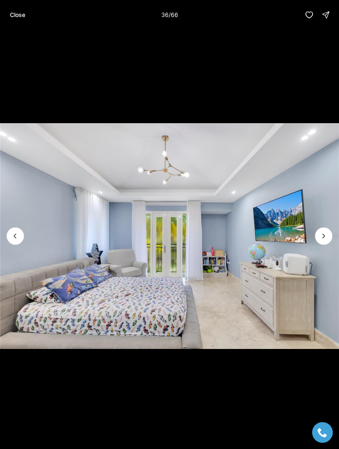
click at [320, 235] on icon "Next slide" at bounding box center [323, 236] width 8 height 8
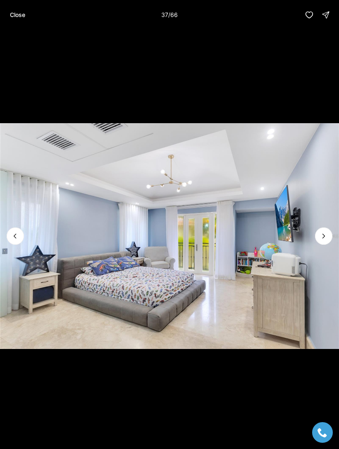
click at [322, 233] on icon "Next slide" at bounding box center [323, 236] width 8 height 8
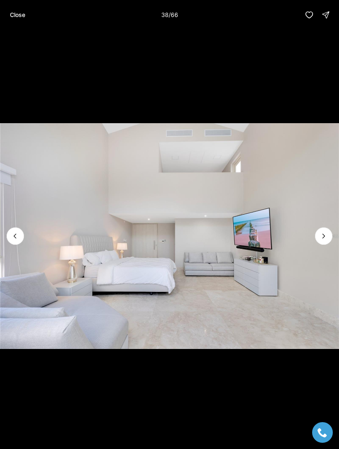
click at [316, 245] on img "38 of 66" at bounding box center [169, 236] width 339 height 314
click at [327, 228] on button "Next slide" at bounding box center [323, 235] width 17 height 17
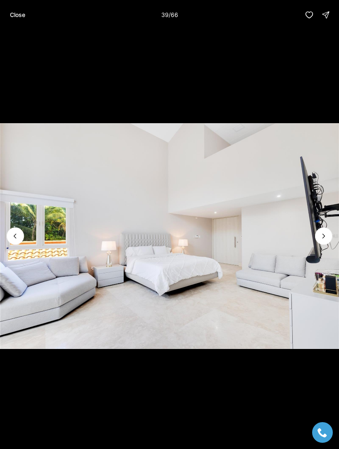
click at [322, 238] on icon "Next slide" at bounding box center [323, 236] width 8 height 8
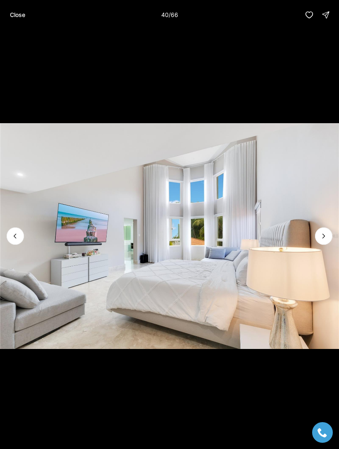
click at [319, 240] on button "Next slide" at bounding box center [323, 235] width 17 height 17
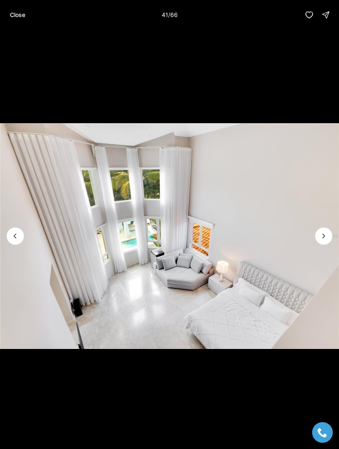
click at [21, 7] on button "Close" at bounding box center [17, 15] width 25 height 17
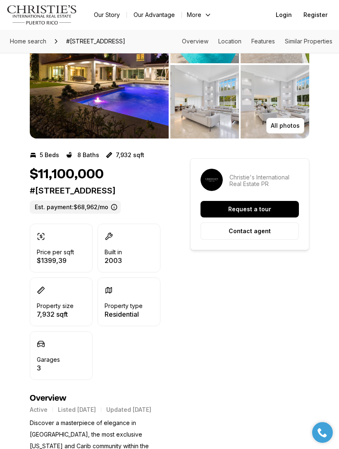
scroll to position [80, 0]
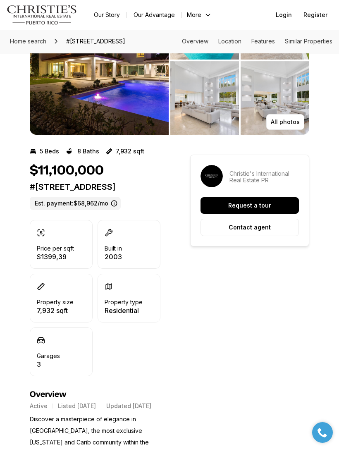
click at [271, 112] on img "View image gallery" at bounding box center [274, 98] width 69 height 74
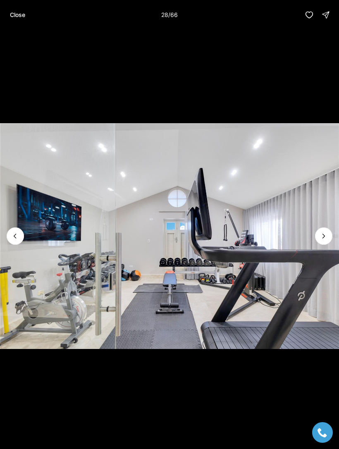
click at [19, 19] on button "Close" at bounding box center [17, 15] width 25 height 17
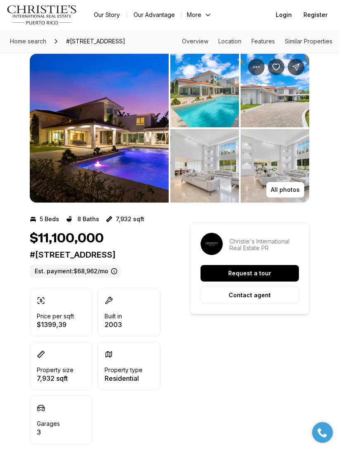
scroll to position [0, 0]
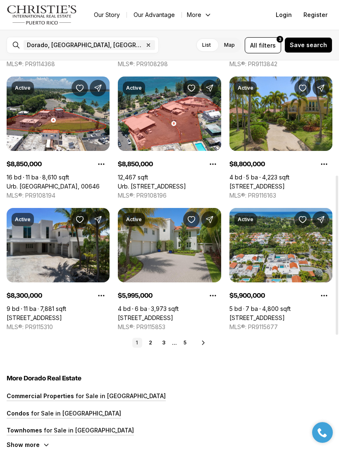
scroll to position [277, 0]
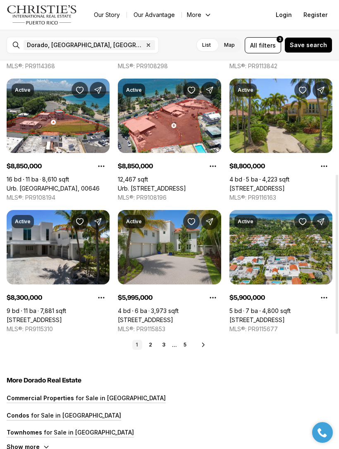
click at [187, 345] on link "5" at bounding box center [185, 345] width 10 height 10
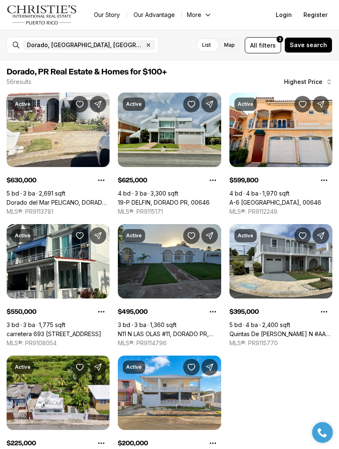
click at [276, 330] on link "Quintas De [PERSON_NAME] N #AA-21, DORADO PR, 00646" at bounding box center [280, 333] width 103 height 7
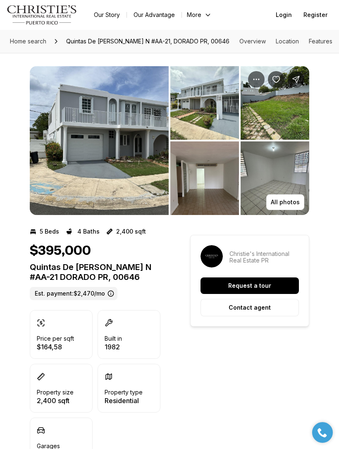
click at [126, 181] on img "View image gallery" at bounding box center [99, 140] width 139 height 149
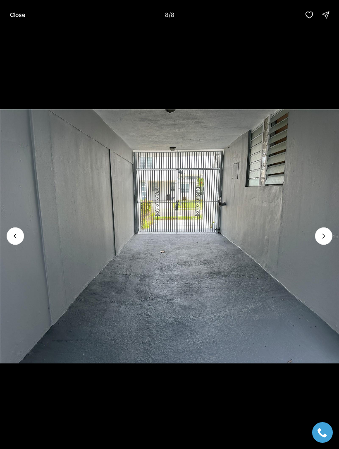
click at [27, 13] on button "Close" at bounding box center [17, 15] width 25 height 17
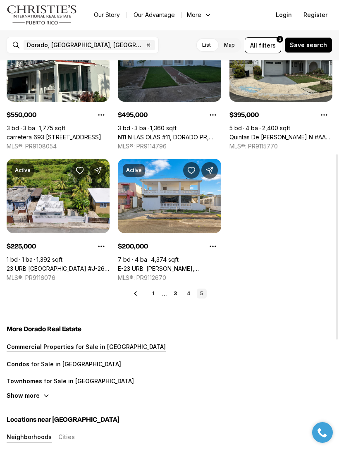
scroll to position [198, 0]
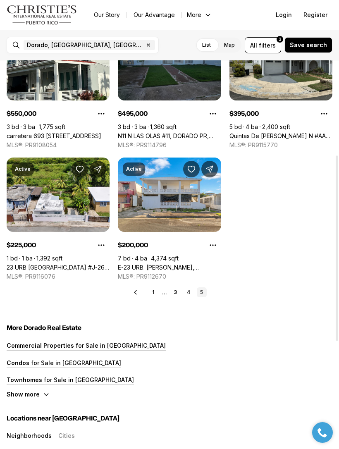
click at [185, 264] on link "E-23 URB. [PERSON_NAME], [PERSON_NAME][STREET_ADDRESS]" at bounding box center [169, 267] width 103 height 7
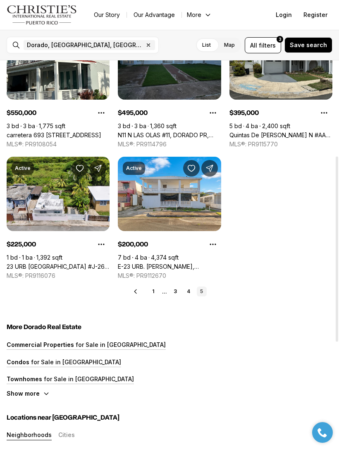
scroll to position [200, 0]
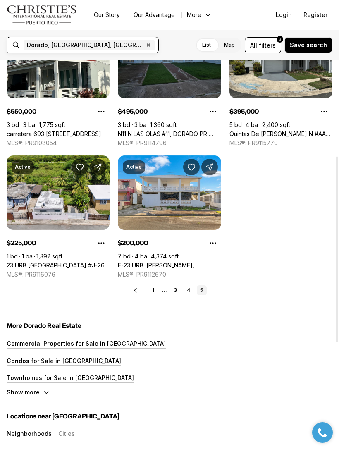
click at [124, 50] on div "Dorado, [GEOGRAPHIC_DATA], [GEOGRAPHIC_DATA] Remove Dorado, [GEOGRAPHIC_DATA], …" at bounding box center [89, 45] width 138 height 17
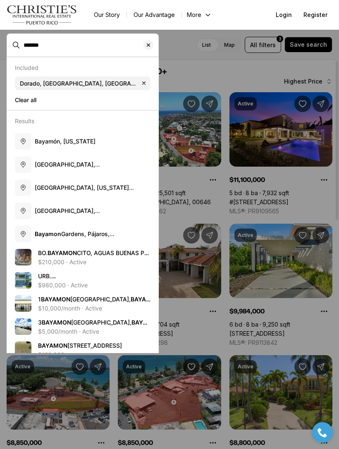
click at [95, 138] on span "Bayamón, [US_STATE]" at bounding box center [65, 141] width 61 height 7
type input "**********"
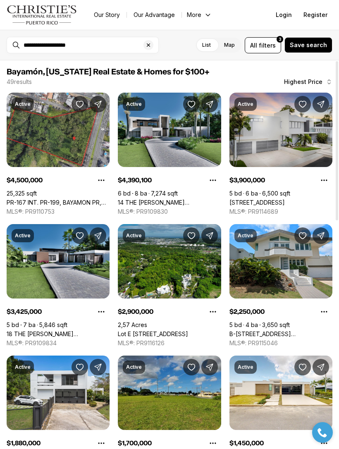
click at [285, 199] on link "[STREET_ADDRESS]" at bounding box center [256, 202] width 55 height 7
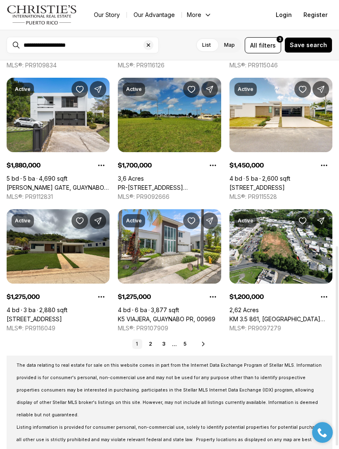
scroll to position [274, 0]
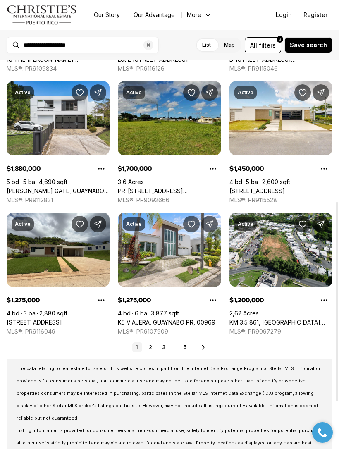
click at [187, 350] on link "5" at bounding box center [185, 347] width 10 height 10
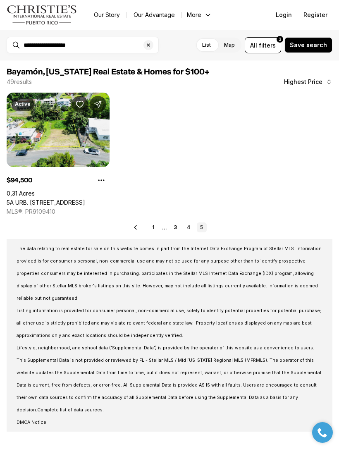
click at [38, 199] on link "5A URB. [STREET_ADDRESS]" at bounding box center [46, 202] width 78 height 7
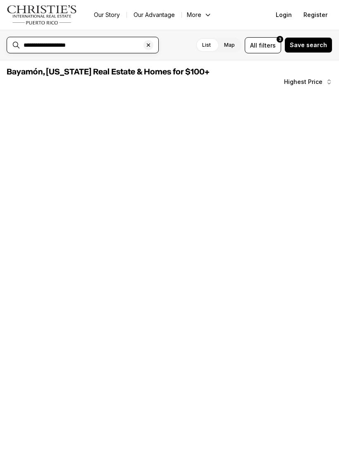
click at [93, 48] on input "**********" at bounding box center [89, 45] width 131 height 7
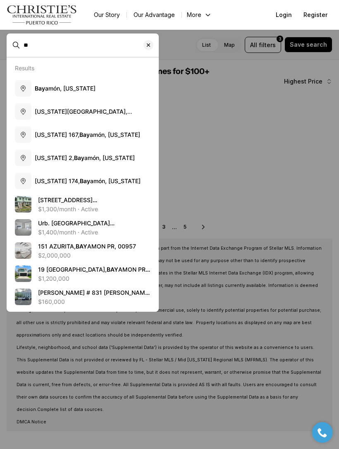
type input "*"
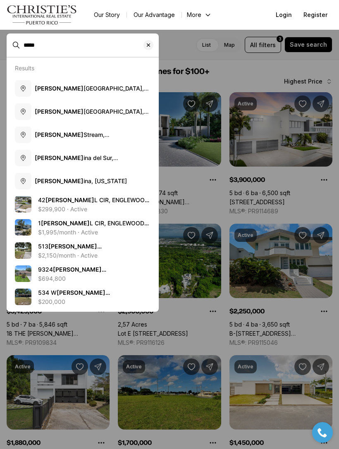
type input "*****"
click at [61, 177] on span "Carol ina, Puerto Rico" at bounding box center [81, 180] width 92 height 7
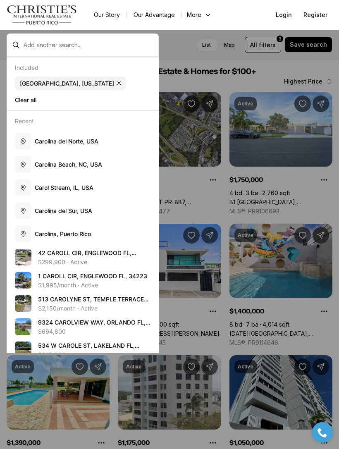
click at [128, 15] on link "Our Advantage" at bounding box center [154, 15] width 55 height 12
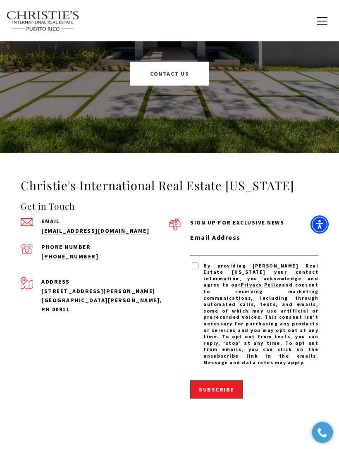
scroll to position [718, 0]
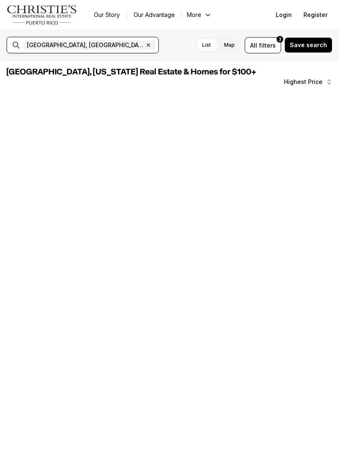
click at [157, 46] on input "text" at bounding box center [186, 45] width 58 height 10
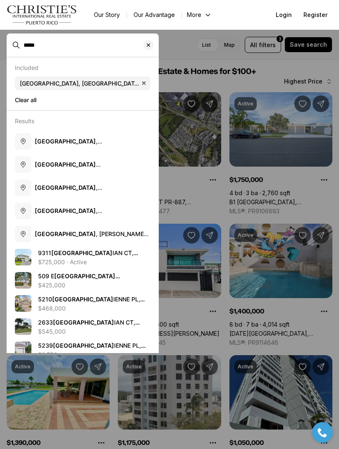
type input "*****"
click at [45, 138] on b "[GEOGRAPHIC_DATA]" at bounding box center [65, 141] width 61 height 7
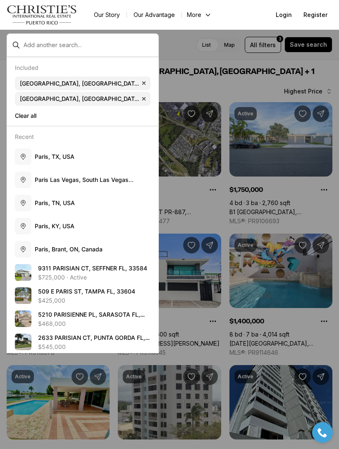
click at [228, 347] on div at bounding box center [169, 224] width 339 height 449
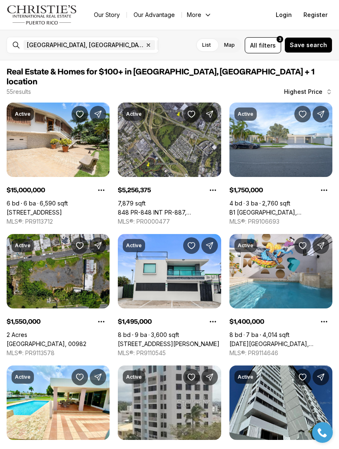
click at [145, 47] on icon "button" at bounding box center [148, 45] width 7 height 7
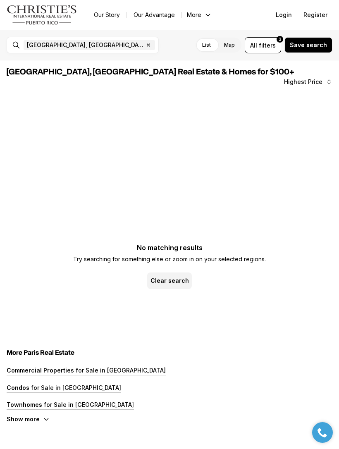
click at [182, 273] on button "Clear search" at bounding box center [169, 280] width 45 height 17
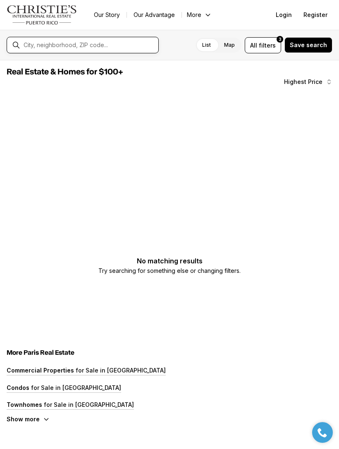
click at [48, 42] on input "text" at bounding box center [89, 45] width 131 height 7
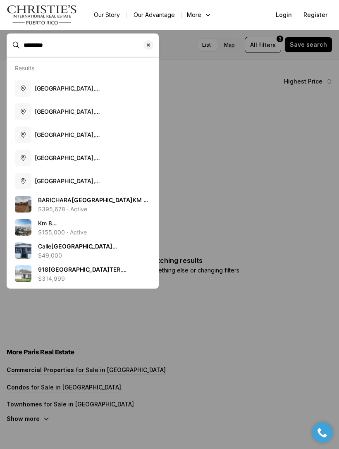
type input "********"
click at [91, 111] on button "Columbia, MO, USA" at bounding box center [83, 111] width 142 height 23
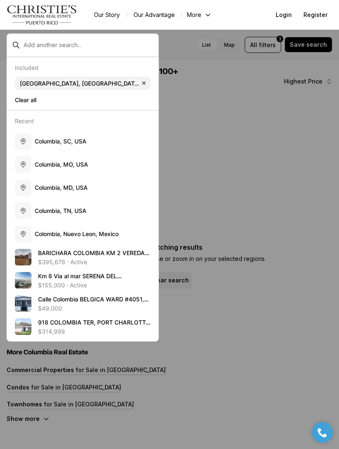
click at [125, 251] on span "B A R I C H A R A C O L O M B I A K M 2 V E R E D A E L L L A N O P A T H S # 9…" at bounding box center [93, 261] width 111 height 24
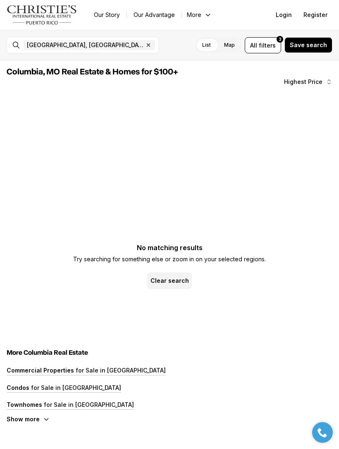
click at [166, 287] on button "Clear search" at bounding box center [169, 280] width 45 height 17
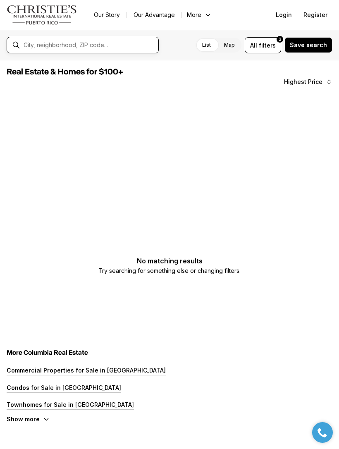
click at [35, 46] on input "text" at bounding box center [89, 45] width 131 height 7
